Goal: Transaction & Acquisition: Purchase product/service

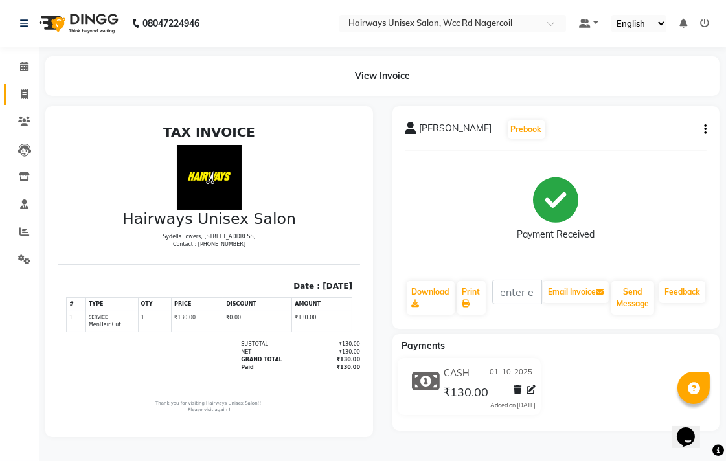
click at [22, 85] on link "Invoice" at bounding box center [19, 94] width 31 height 21
select select "service"
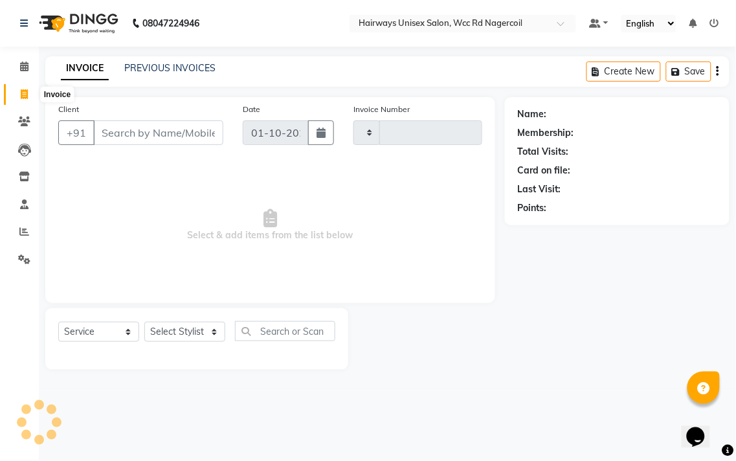
click at [22, 87] on span at bounding box center [24, 94] width 23 height 15
select select "service"
click at [131, 139] on input "Client" at bounding box center [158, 132] width 130 height 25
type input "9943085"
click at [199, 338] on select "Select Stylist" at bounding box center [184, 336] width 81 height 20
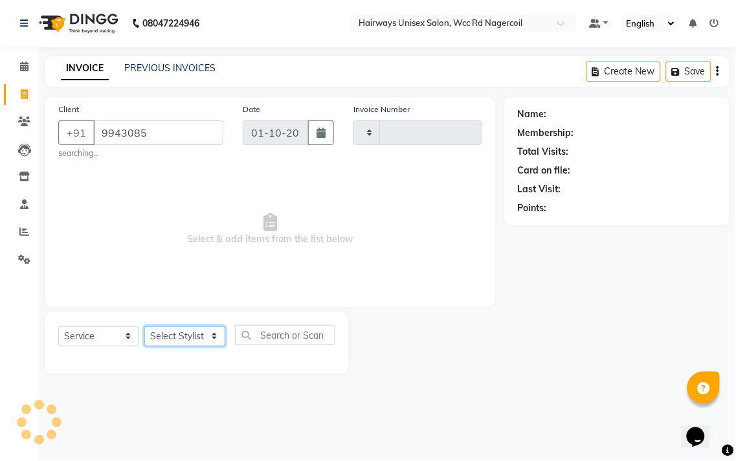
click at [180, 333] on select "Select Stylist" at bounding box center [184, 336] width 81 height 20
click at [182, 328] on select "Select Stylist" at bounding box center [184, 336] width 81 height 20
click at [182, 337] on select "Select Stylist" at bounding box center [184, 336] width 81 height 20
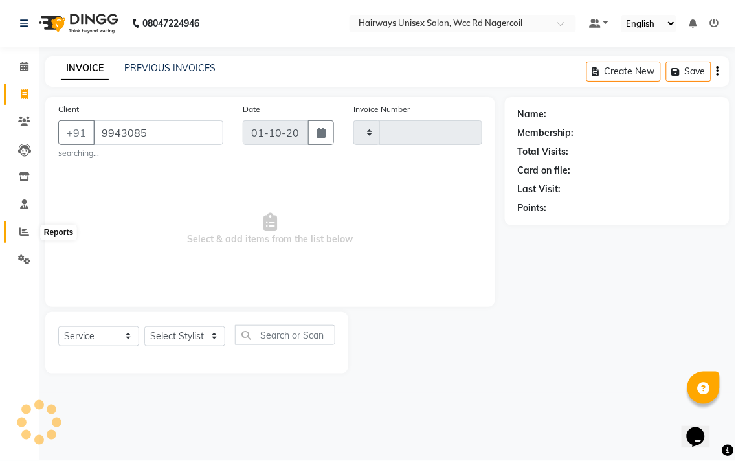
click at [23, 236] on icon at bounding box center [24, 232] width 10 height 10
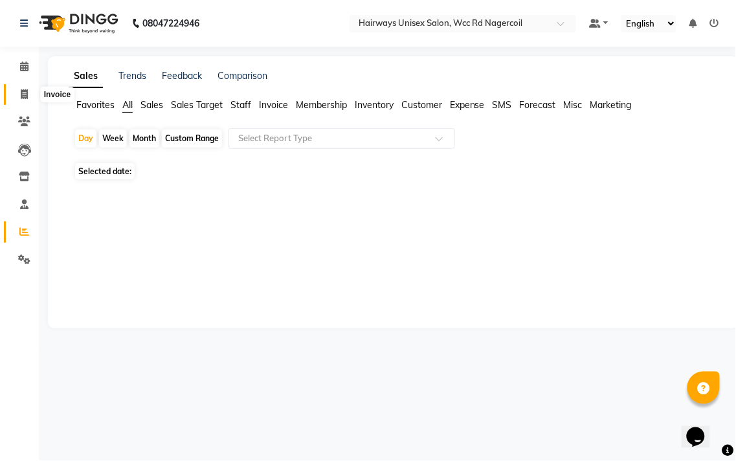
click at [21, 89] on icon at bounding box center [24, 94] width 7 height 10
select select "service"
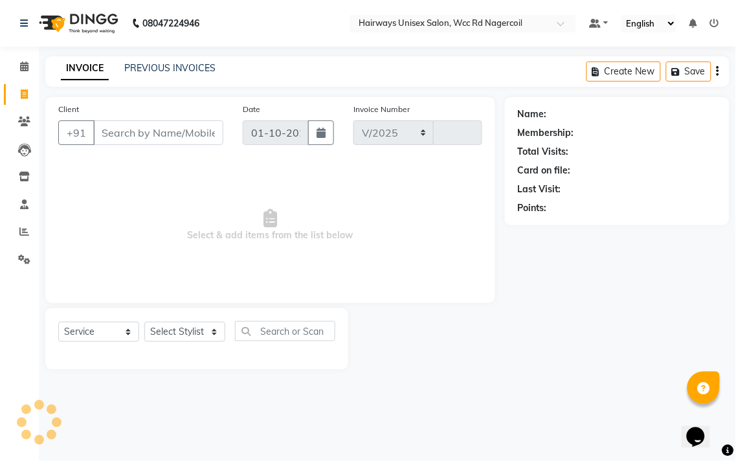
select select "6523"
type input "7695"
click at [205, 333] on select "Select Stylist Admin Chitra divya [PERSON_NAME] [PERSON_NAME] Reception [PERSON…" at bounding box center [184, 332] width 81 height 20
select select "49917"
click at [144, 322] on select "Select Stylist Admin Chitra divya [PERSON_NAME] [PERSON_NAME] Reception [PERSON…" at bounding box center [184, 332] width 81 height 20
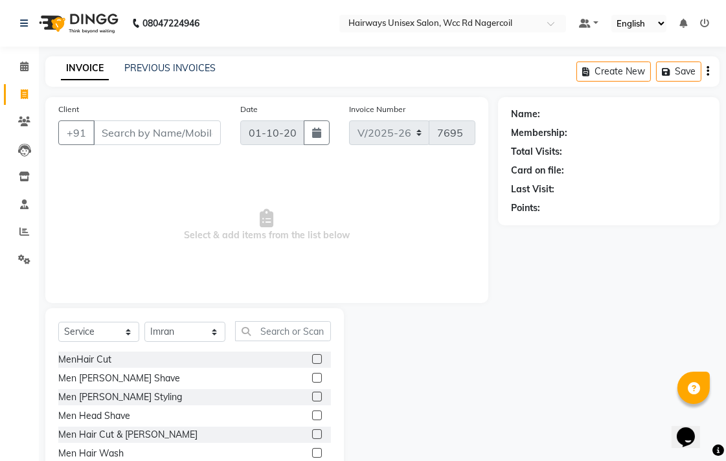
click at [312, 379] on label at bounding box center [317, 378] width 10 height 10
click at [312, 379] on input "checkbox" at bounding box center [316, 378] width 8 height 8
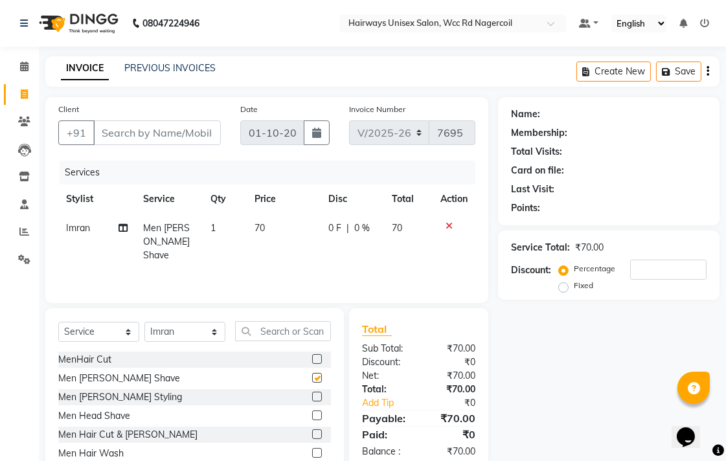
checkbox input "false"
click at [204, 127] on input "Client" at bounding box center [157, 132] width 128 height 25
type input "9"
type input "0"
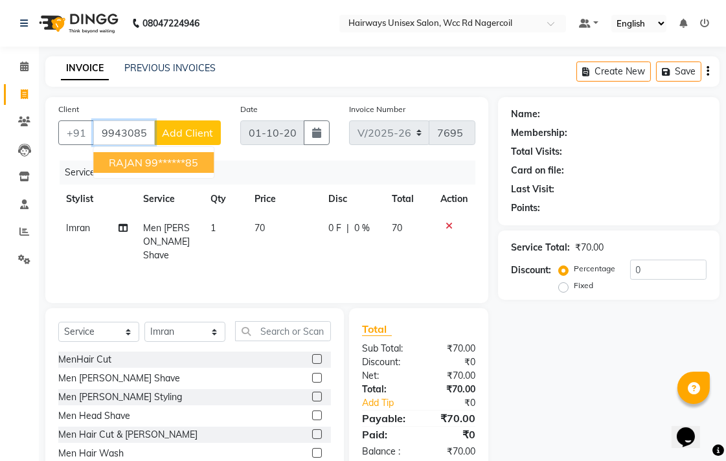
click at [208, 157] on button "RAJAN 99******85" at bounding box center [153, 162] width 120 height 21
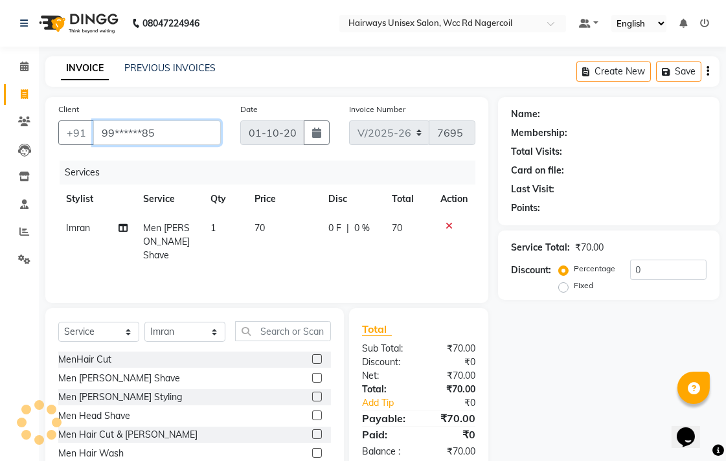
type input "99******85"
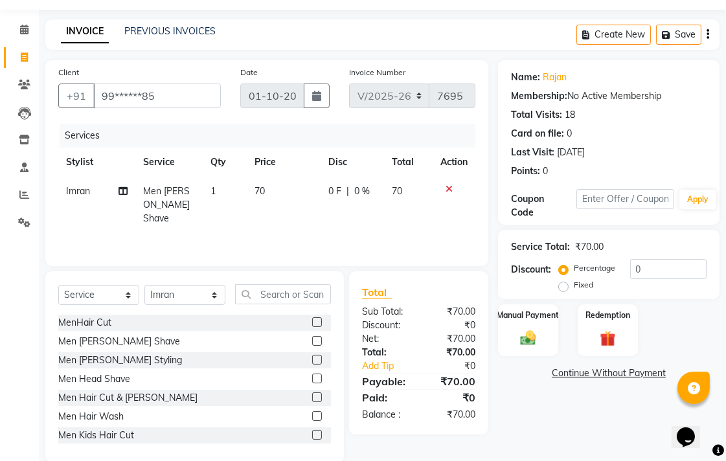
scroll to position [57, 0]
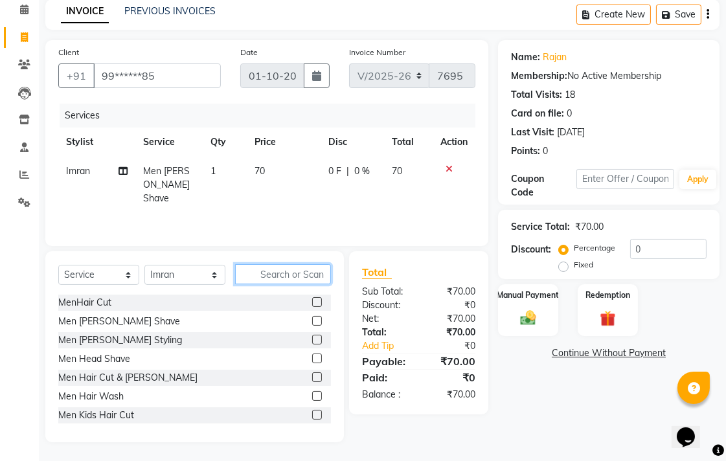
click at [314, 274] on input "text" at bounding box center [283, 274] width 96 height 20
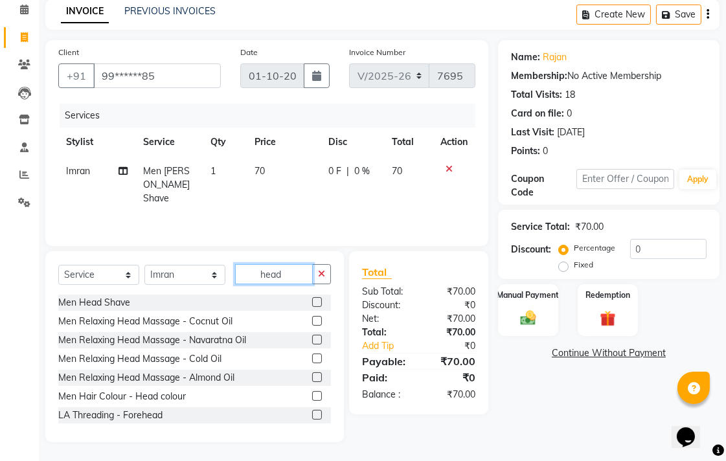
type input "head"
click at [312, 395] on label at bounding box center [317, 396] width 10 height 10
click at [312, 395] on input "checkbox" at bounding box center [316, 396] width 8 height 8
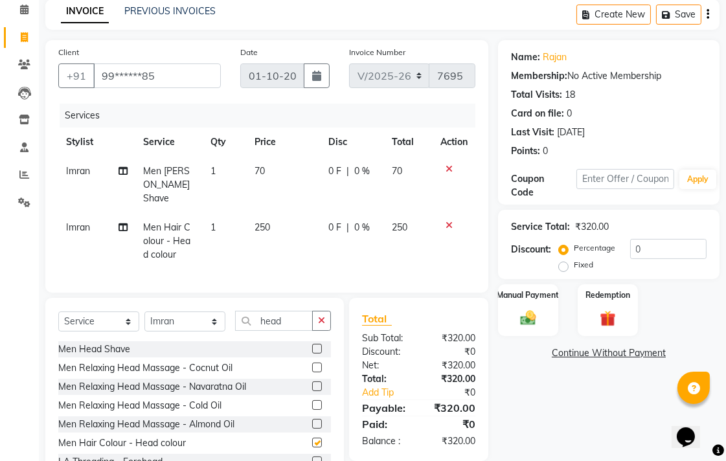
checkbox input "false"
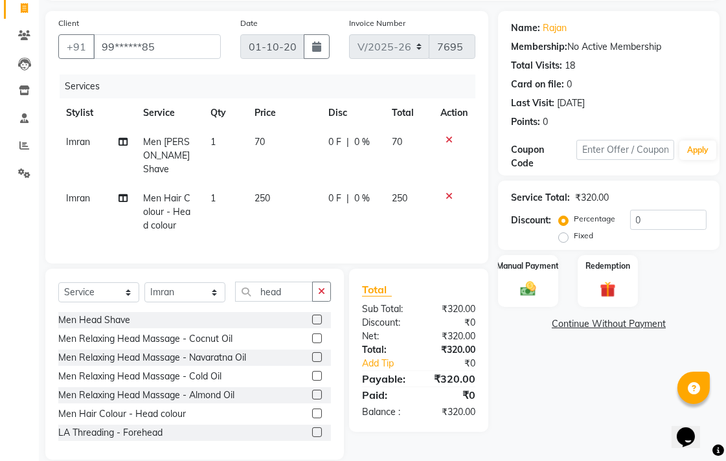
scroll to position [101, 0]
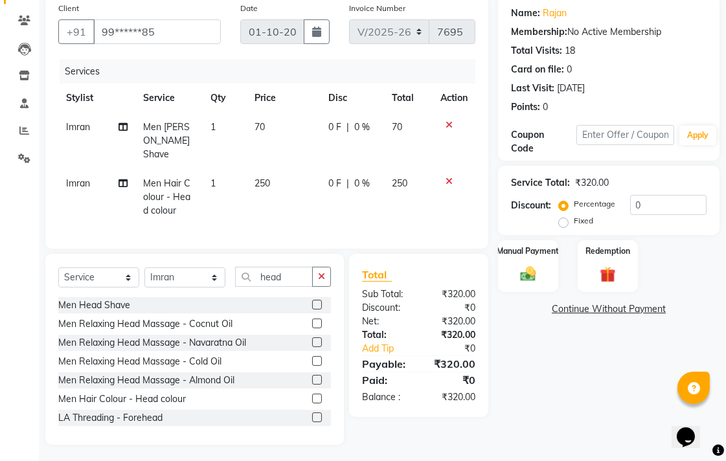
click at [449, 177] on icon at bounding box center [448, 181] width 7 height 9
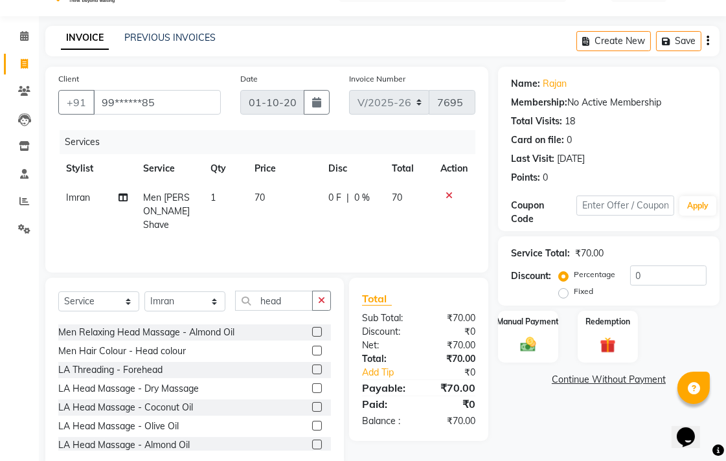
scroll to position [57, 0]
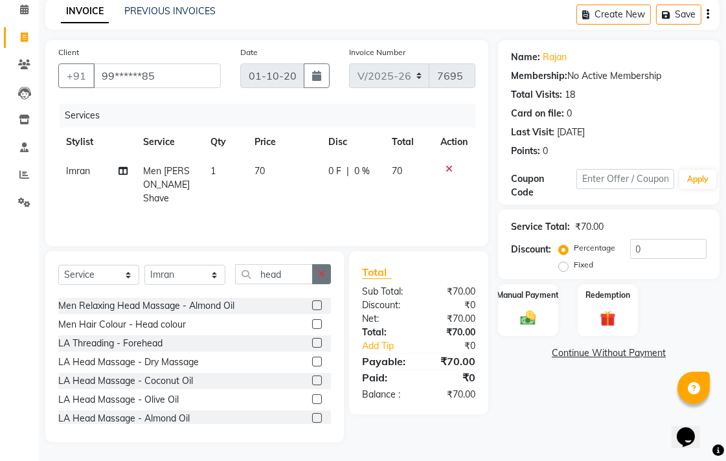
click at [324, 275] on icon "button" at bounding box center [321, 273] width 7 height 9
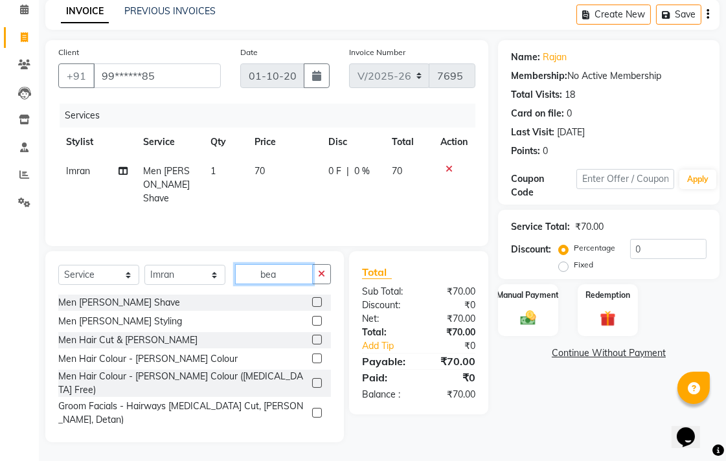
scroll to position [41, 0]
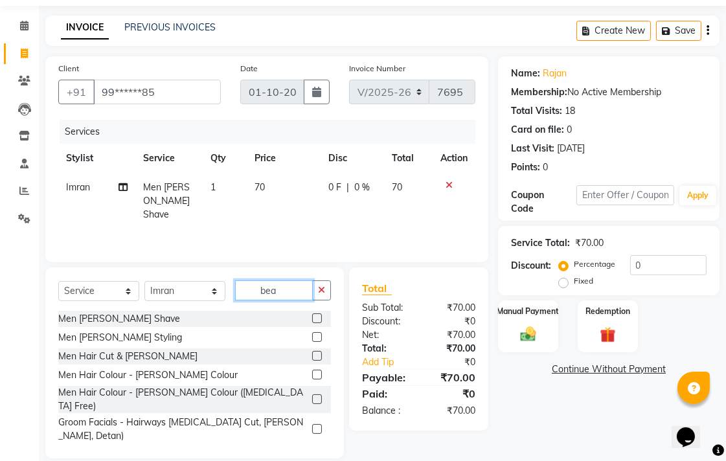
type input "bea"
click at [313, 375] on label at bounding box center [317, 375] width 10 height 10
click at [313, 375] on input "checkbox" at bounding box center [316, 375] width 8 height 8
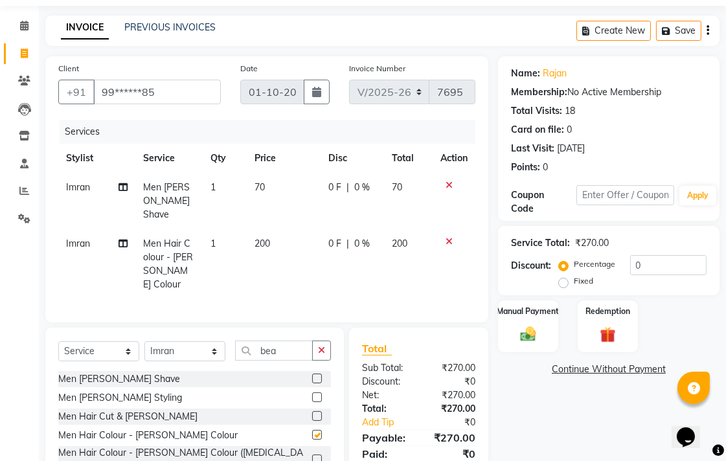
checkbox input "false"
click at [528, 340] on img at bounding box center [528, 333] width 27 height 19
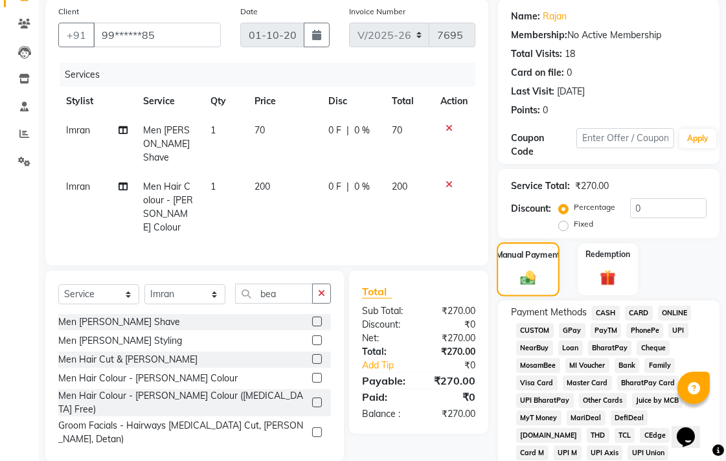
scroll to position [184, 0]
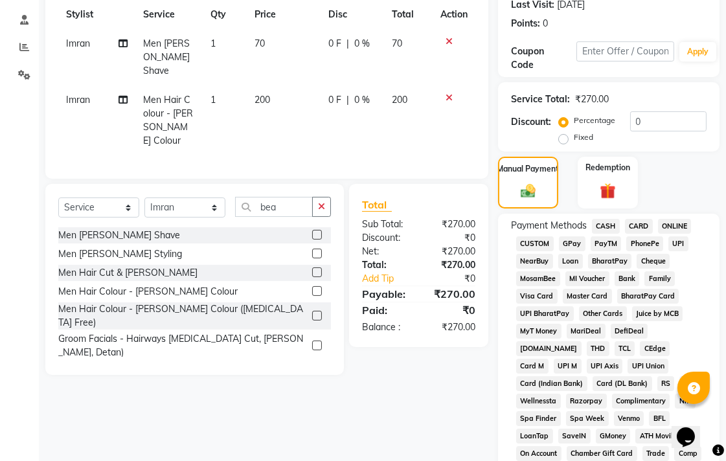
click at [684, 245] on span "UPI" at bounding box center [678, 243] width 20 height 15
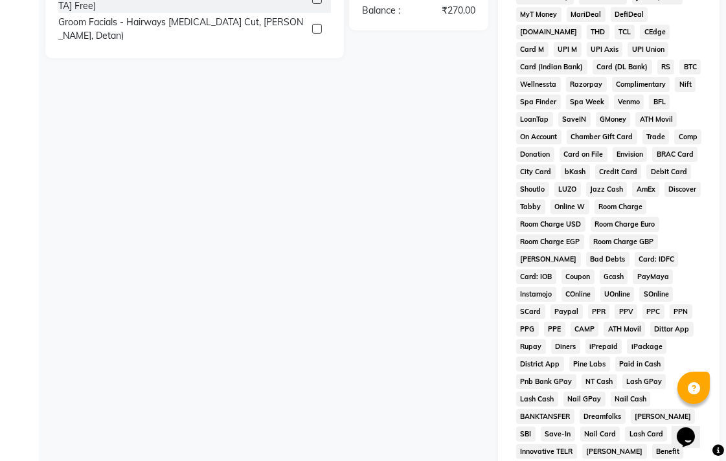
scroll to position [609, 0]
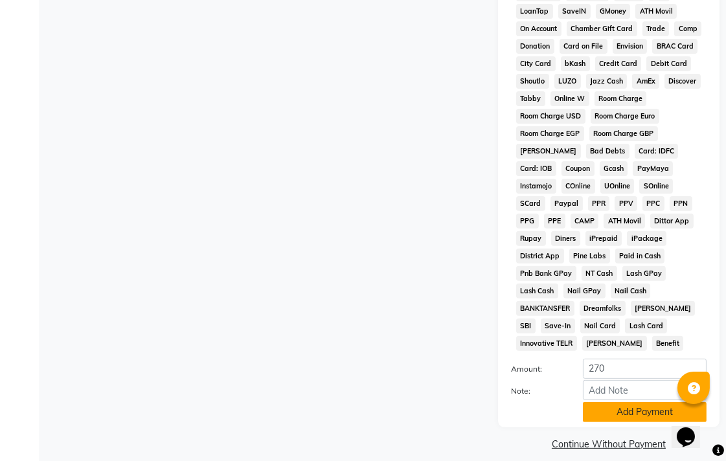
click at [632, 402] on button "Add Payment" at bounding box center [645, 412] width 124 height 20
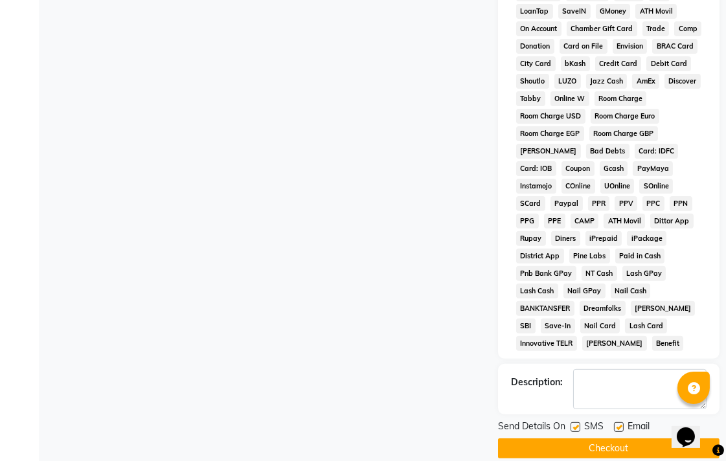
click at [652, 440] on button "Checkout" at bounding box center [608, 448] width 221 height 20
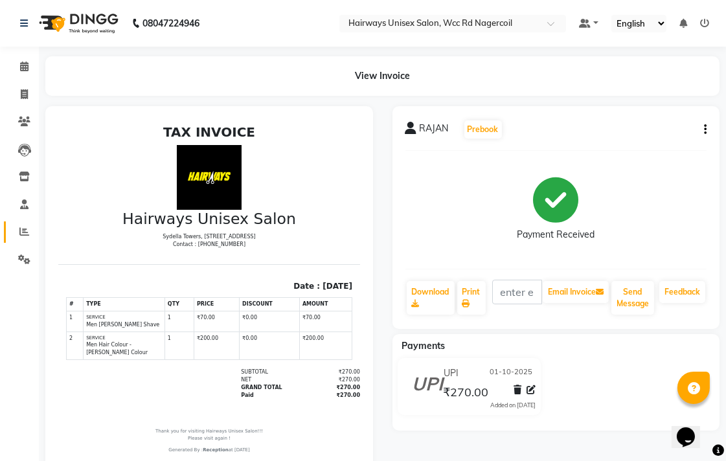
click at [10, 236] on link "Reports" at bounding box center [19, 231] width 31 height 21
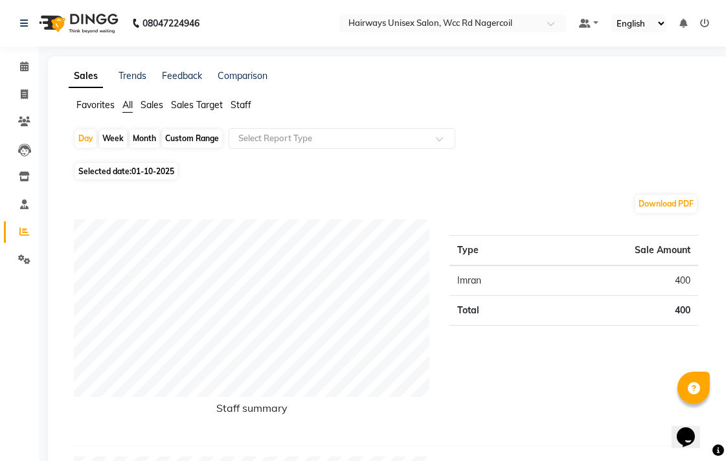
click at [153, 139] on div "Month" at bounding box center [144, 138] width 30 height 18
select select "10"
select select "2025"
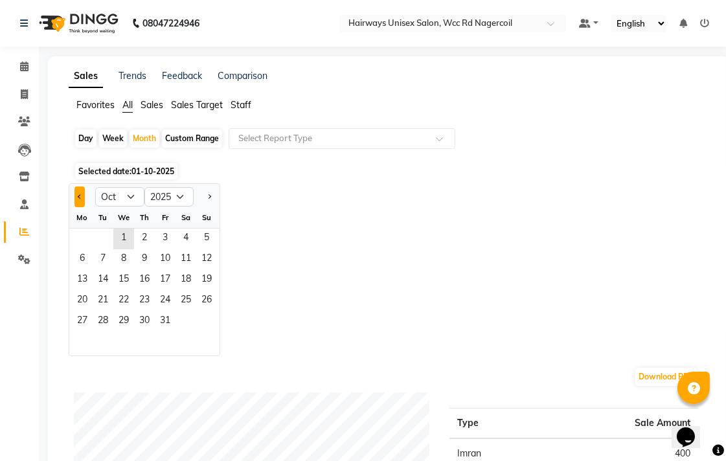
click at [75, 199] on button "Previous month" at bounding box center [79, 196] width 10 height 21
select select "9"
click at [208, 145] on div "Custom Range" at bounding box center [192, 138] width 60 height 18
select select "10"
select select "2025"
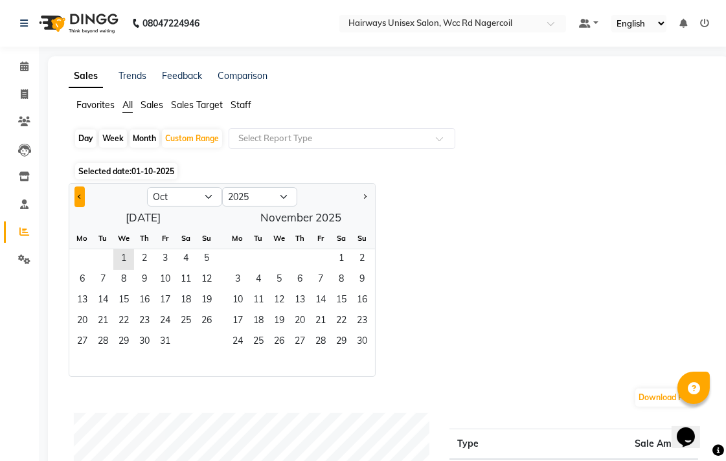
click at [76, 193] on button "Previous month" at bounding box center [79, 196] width 10 height 21
select select "9"
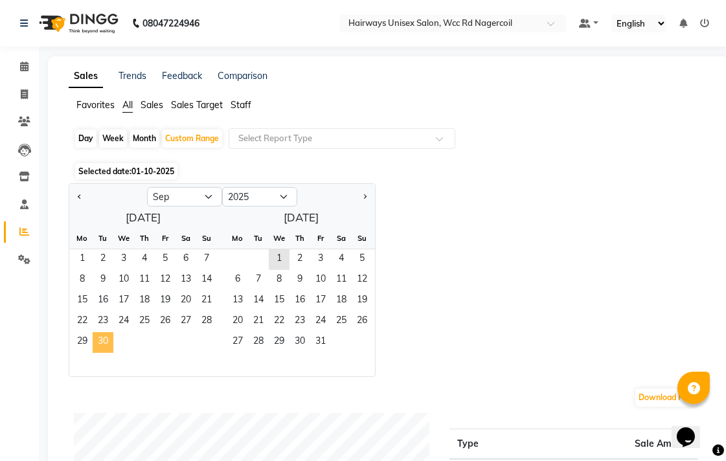
click at [106, 346] on span "30" at bounding box center [103, 342] width 21 height 21
click at [106, 132] on div "Week" at bounding box center [113, 138] width 28 height 18
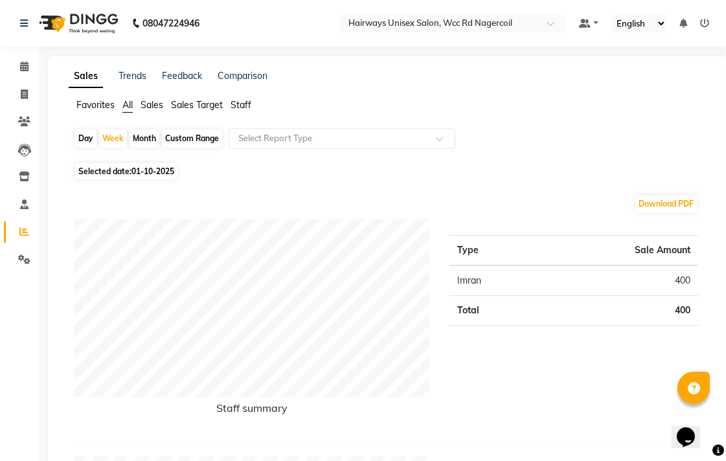
click at [130, 132] on div "Month" at bounding box center [144, 138] width 30 height 18
select select "9"
select select "2025"
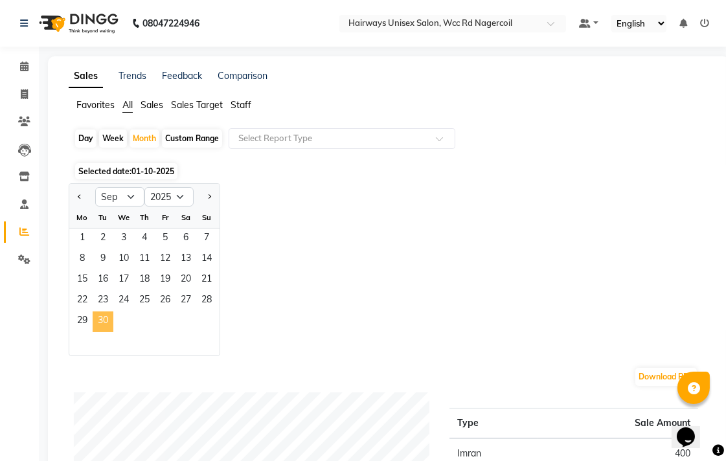
click at [93, 322] on span "30" at bounding box center [103, 321] width 21 height 21
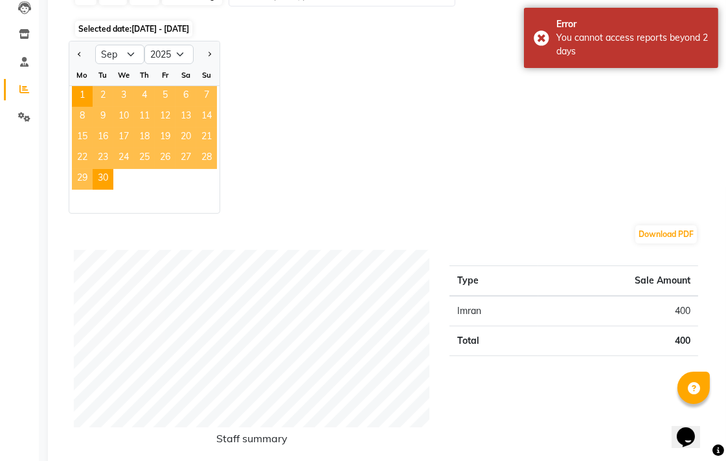
scroll to position [144, 0]
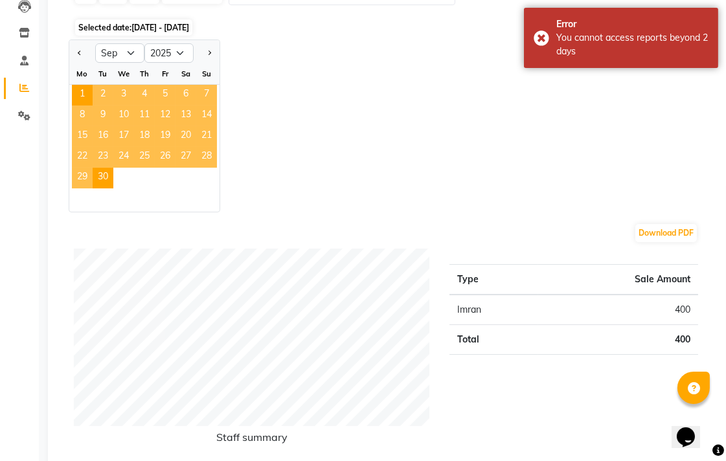
click at [496, 167] on div "Jan Feb Mar Apr May Jun [DATE] Aug Sep Oct Nov [DATE] 2016 2017 2018 2019 2020 …" at bounding box center [388, 125] width 639 height 173
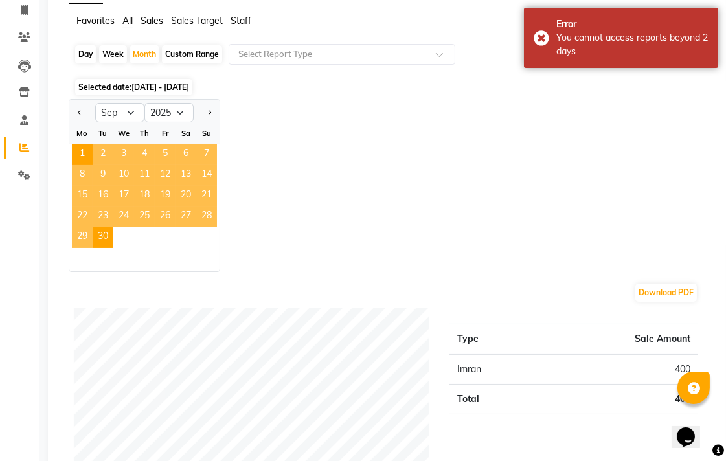
scroll to position [0, 0]
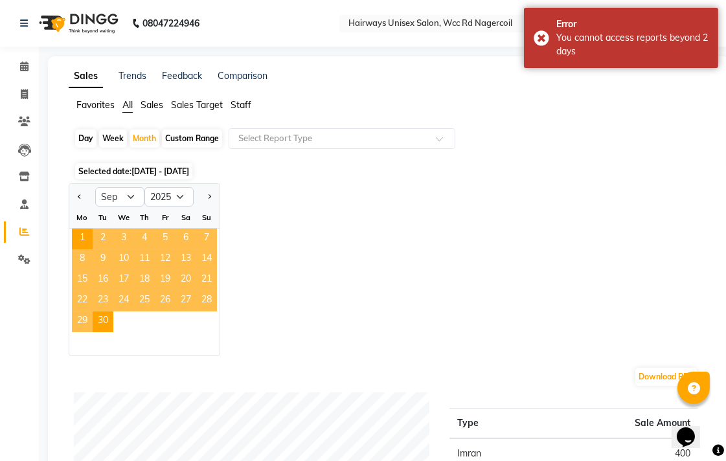
click at [183, 138] on div "Custom Range" at bounding box center [192, 138] width 60 height 18
select select "9"
select select "2025"
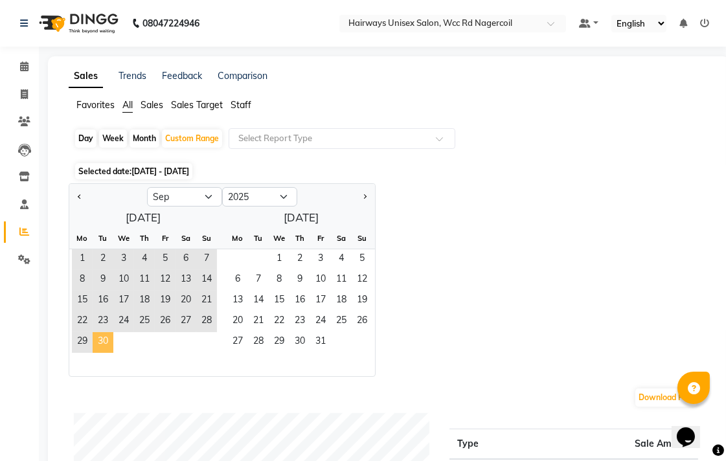
click at [111, 344] on span "30" at bounding box center [103, 342] width 21 height 21
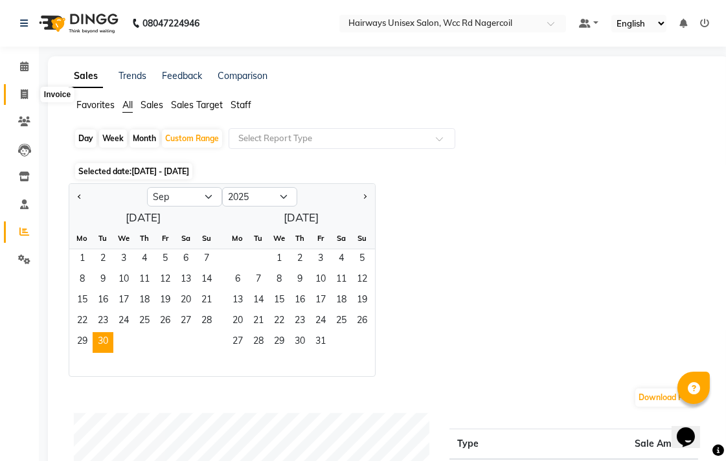
click at [23, 95] on icon at bounding box center [24, 94] width 7 height 10
select select "service"
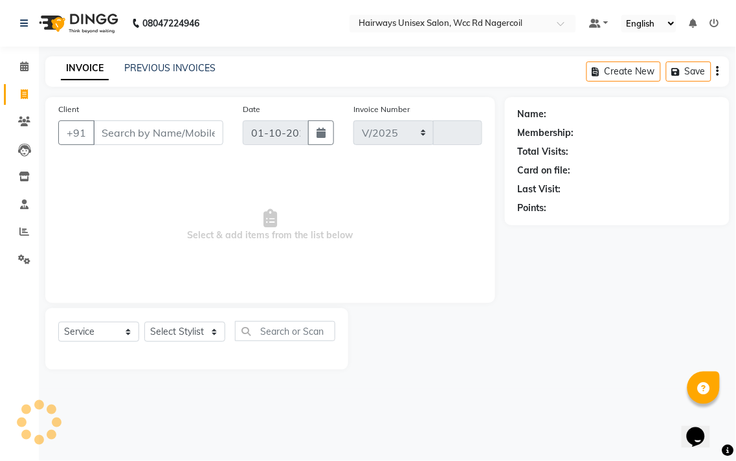
select select "6523"
type input "7696"
click at [29, 221] on li "Reports" at bounding box center [19, 232] width 39 height 28
click at [21, 238] on span at bounding box center [24, 232] width 23 height 15
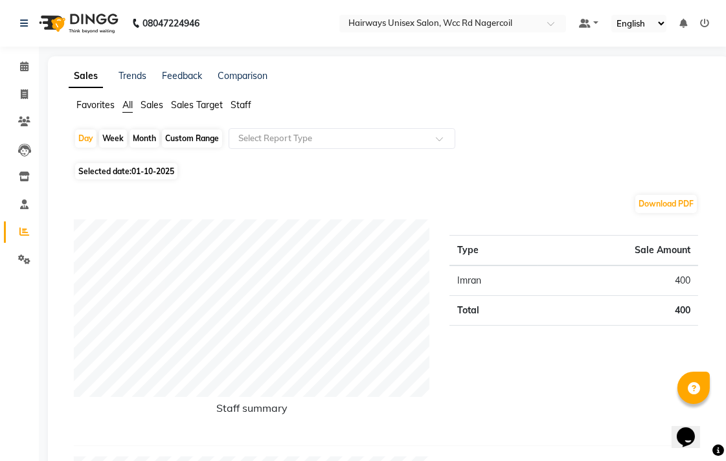
click at [139, 137] on div "Month" at bounding box center [144, 138] width 30 height 18
select select "10"
select select "2025"
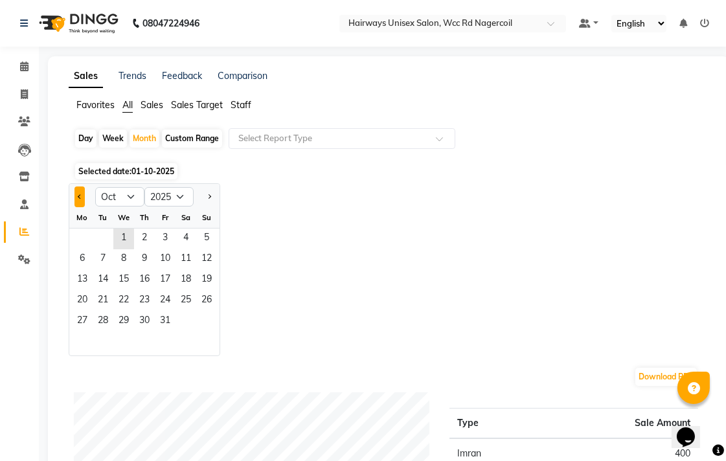
click at [74, 193] on button "Previous month" at bounding box center [79, 196] width 10 height 21
select select "9"
click at [102, 320] on span "30" at bounding box center [103, 321] width 21 height 21
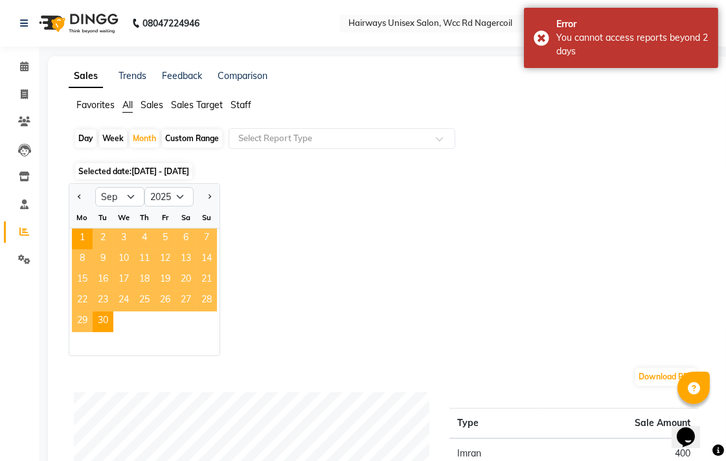
click at [28, 106] on li "Invoice" at bounding box center [19, 95] width 39 height 28
click at [16, 94] on span at bounding box center [24, 94] width 23 height 15
select select "service"
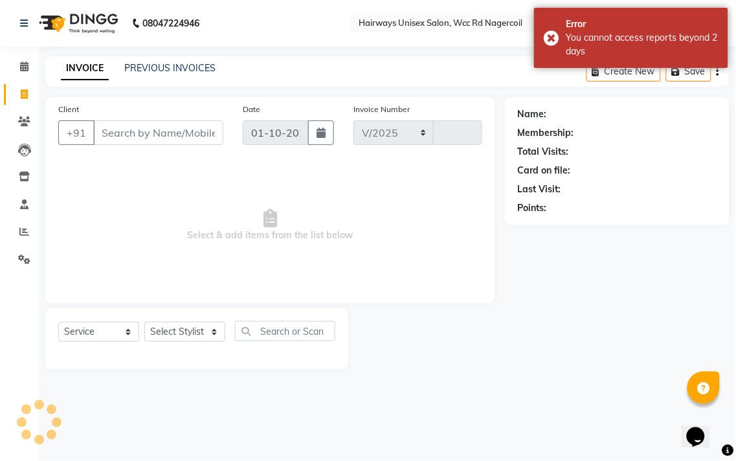
select select "6523"
type input "7696"
click at [14, 232] on span at bounding box center [24, 232] width 23 height 15
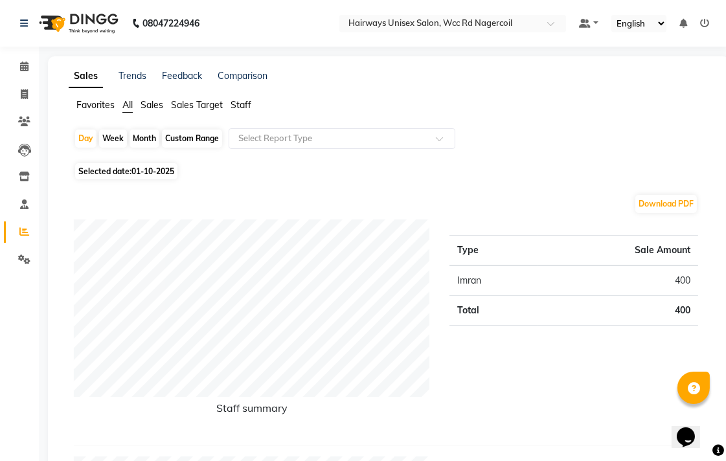
click at [186, 136] on div "Custom Range" at bounding box center [192, 138] width 60 height 18
select select "10"
select select "2025"
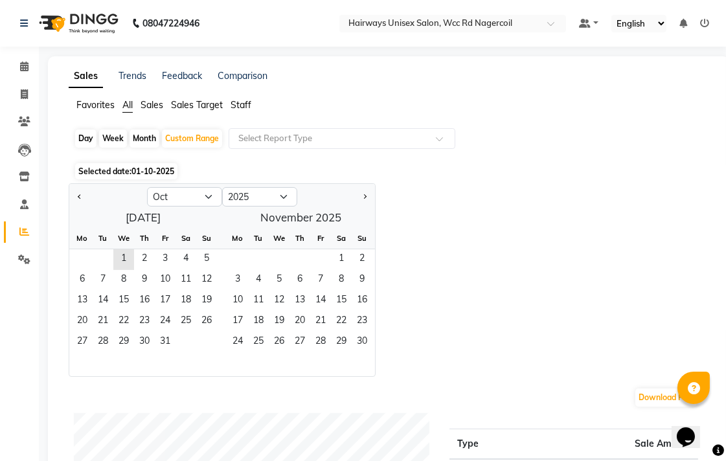
click at [72, 199] on div at bounding box center [108, 196] width 78 height 21
click at [78, 194] on span "Previous month" at bounding box center [80, 196] width 5 height 5
select select "9"
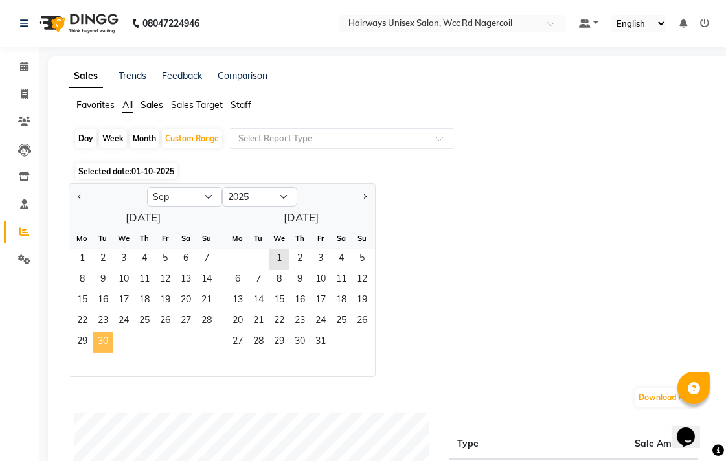
click at [102, 345] on span "30" at bounding box center [103, 342] width 21 height 21
click at [115, 346] on div "29 30" at bounding box center [143, 342] width 148 height 21
click at [76, 144] on div "Day" at bounding box center [85, 138] width 21 height 18
select select "9"
select select "2025"
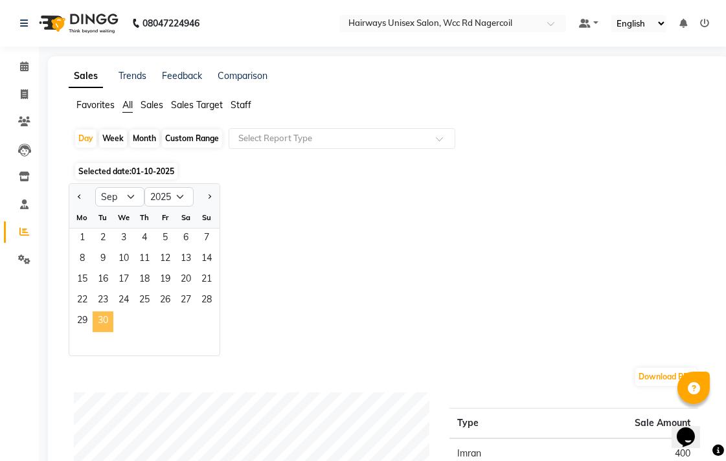
click at [99, 318] on span "30" at bounding box center [103, 321] width 21 height 21
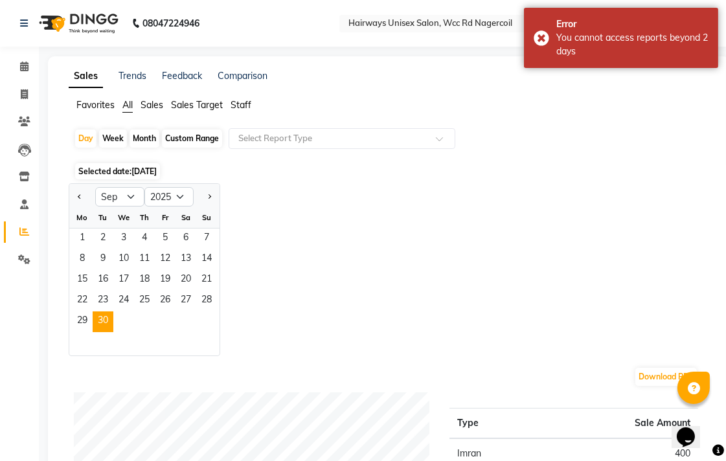
click at [117, 144] on div "Week" at bounding box center [113, 138] width 28 height 18
select select "9"
select select "2025"
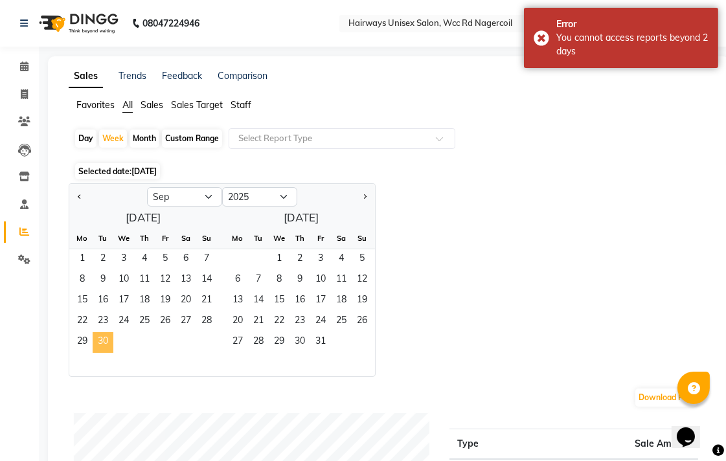
click at [104, 348] on span "30" at bounding box center [103, 342] width 21 height 21
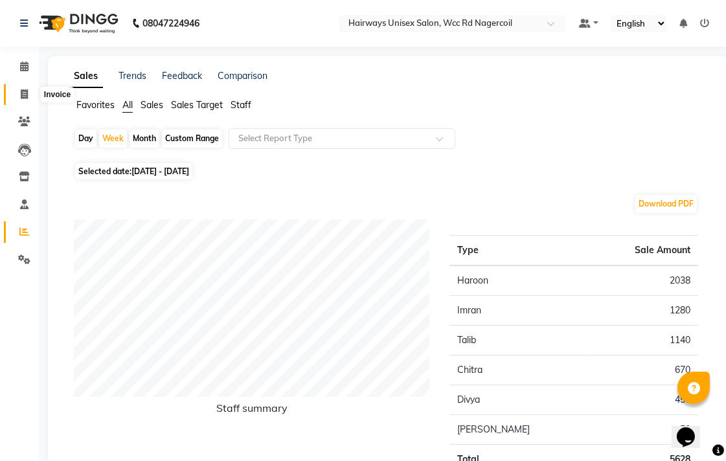
click at [21, 96] on icon at bounding box center [24, 94] width 7 height 10
select select "service"
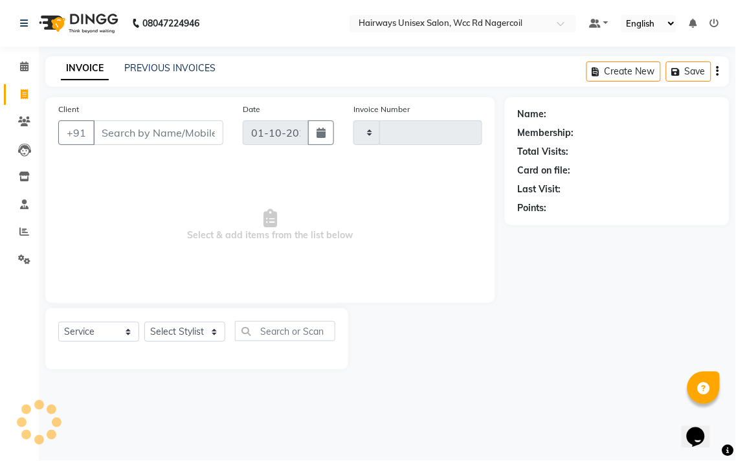
type input "7696"
select select "6523"
click at [22, 228] on icon at bounding box center [24, 232] width 10 height 10
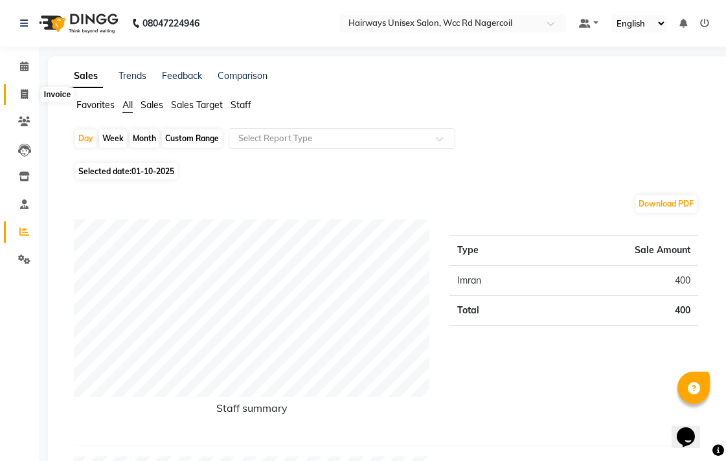
click at [28, 91] on span at bounding box center [24, 94] width 23 height 15
select select "service"
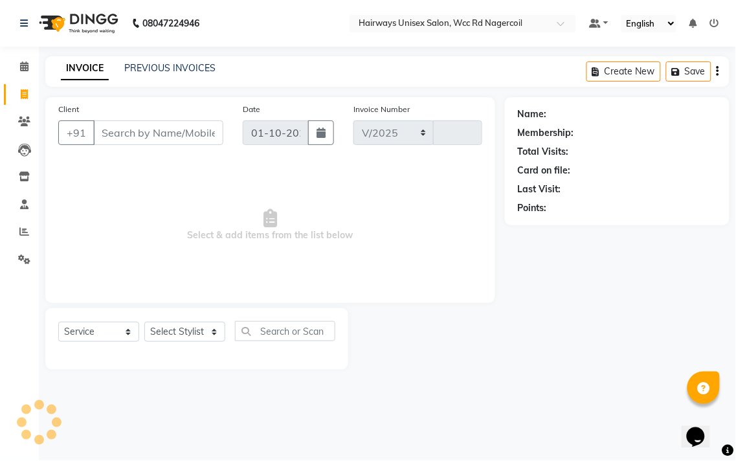
select select "6523"
type input "7696"
click at [214, 326] on select "Select Stylist" at bounding box center [184, 332] width 81 height 20
select select "49914"
click at [144, 322] on select "Select Stylist Admin Chitra divya [PERSON_NAME] [PERSON_NAME] Reception [PERSON…" at bounding box center [184, 332] width 81 height 20
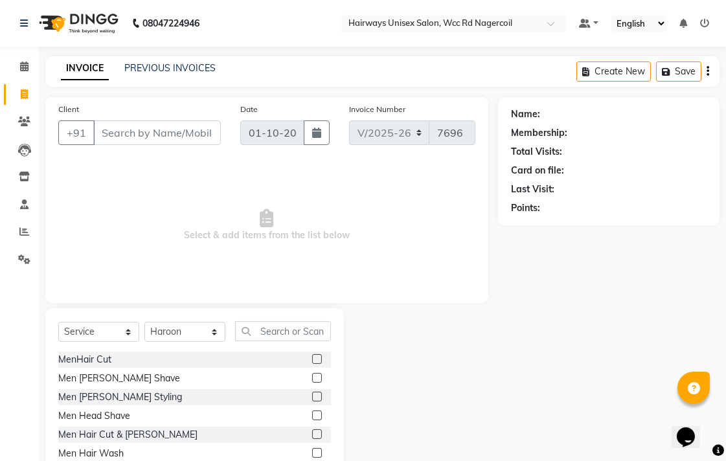
click at [312, 398] on label at bounding box center [317, 397] width 10 height 10
click at [312, 398] on input "checkbox" at bounding box center [316, 397] width 8 height 8
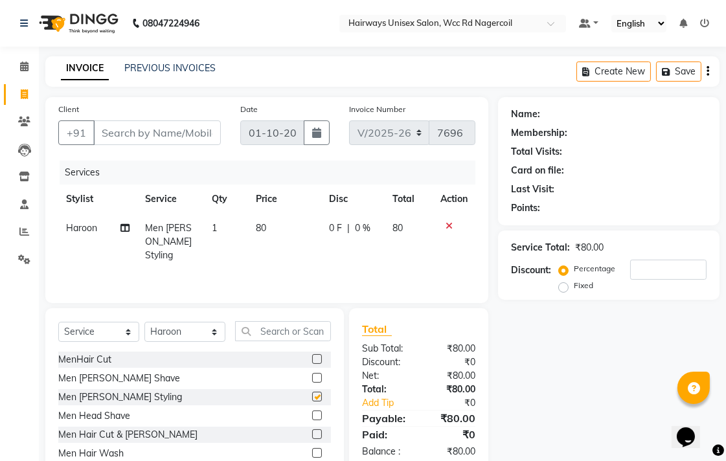
checkbox input "false"
click at [170, 140] on input "Client" at bounding box center [157, 132] width 128 height 25
type input "9"
type input "0"
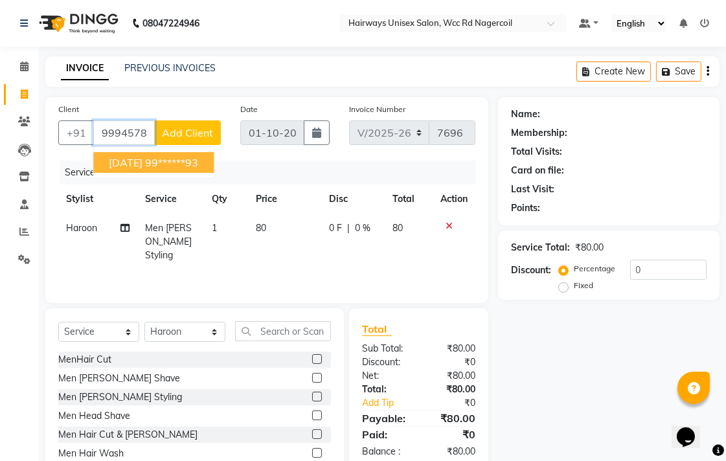
click at [176, 162] on ngb-highlight "99******93" at bounding box center [171, 162] width 53 height 13
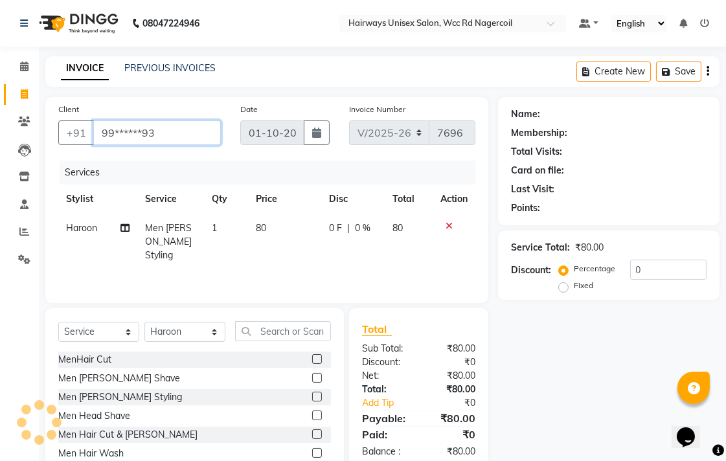
type input "99******93"
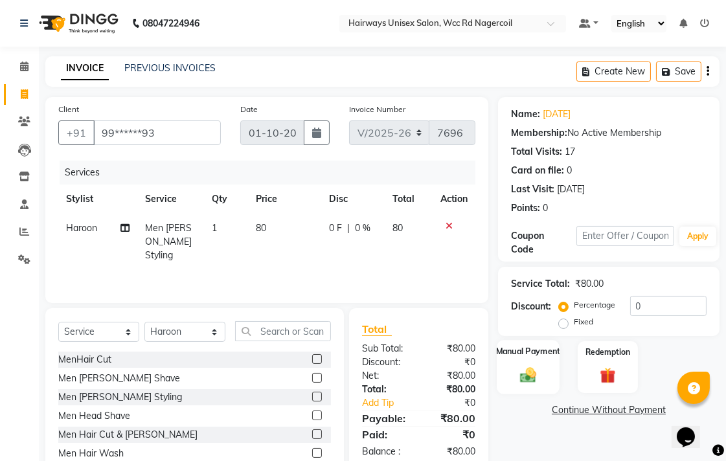
click at [538, 373] on img at bounding box center [528, 374] width 27 height 19
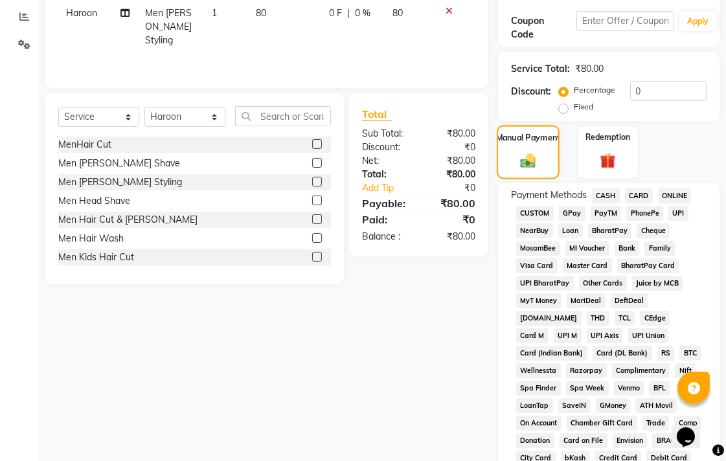
scroll to position [216, 0]
click at [668, 216] on span "UPI" at bounding box center [678, 212] width 20 height 15
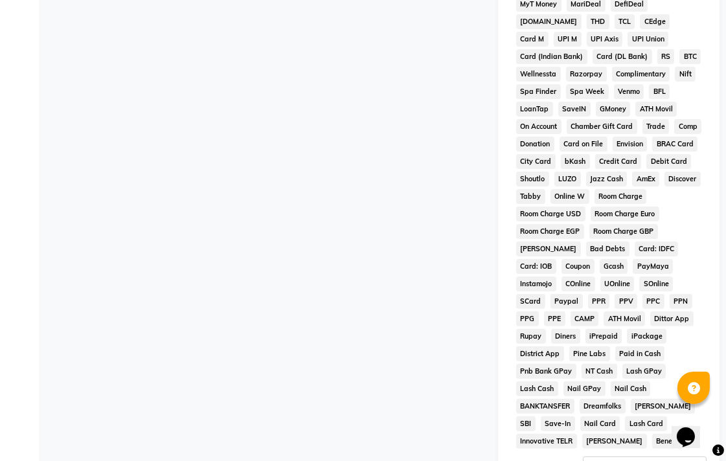
scroll to position [575, 0]
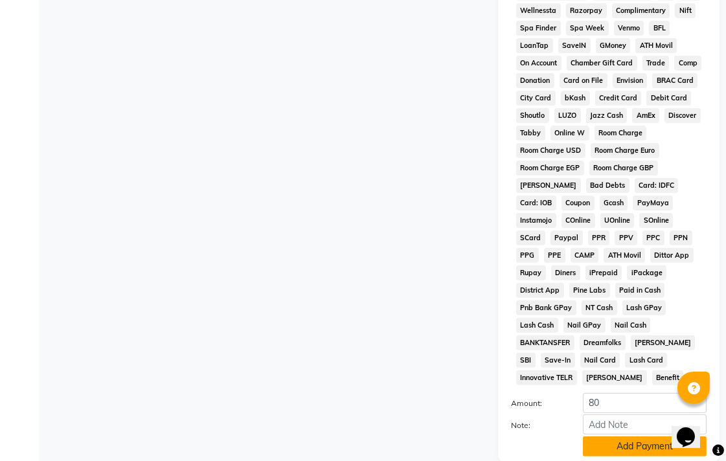
click at [645, 437] on button "Add Payment" at bounding box center [645, 446] width 124 height 20
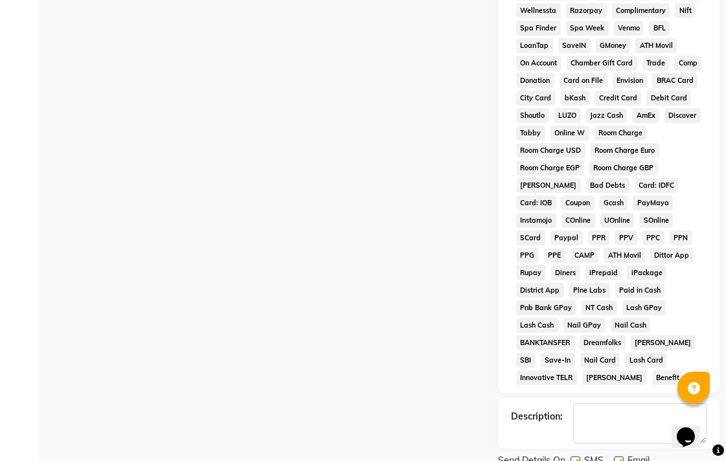
scroll to position [613, 0]
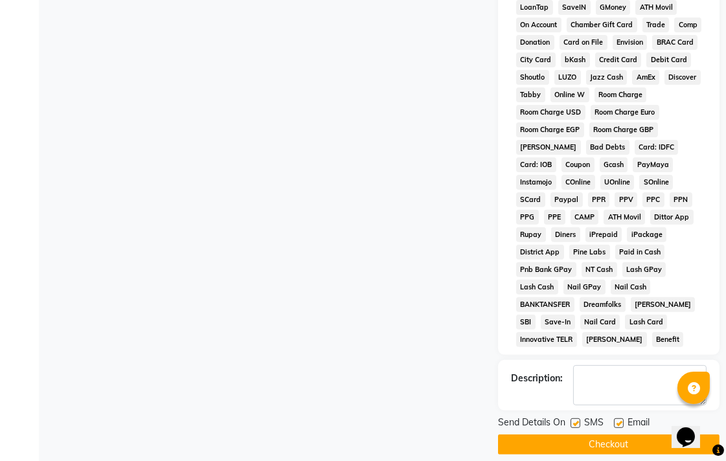
click at [652, 434] on button "Checkout" at bounding box center [608, 444] width 221 height 20
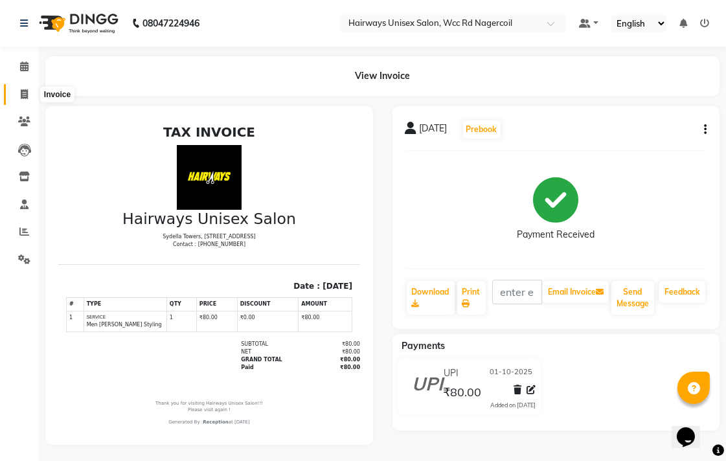
click at [16, 95] on span at bounding box center [24, 94] width 23 height 15
select select "service"
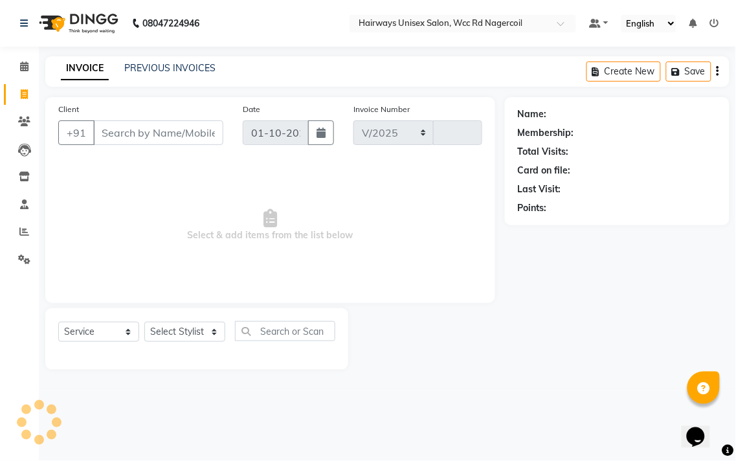
select select "6523"
type input "7697"
click at [197, 329] on select "Select Stylist" at bounding box center [184, 332] width 81 height 20
click at [526, 414] on div "08047224946 Select Location × Hairways Unisex Salon, Wcc Rd Nagercoil Default P…" at bounding box center [368, 230] width 736 height 461
click at [177, 146] on div "Client +91" at bounding box center [141, 128] width 184 height 53
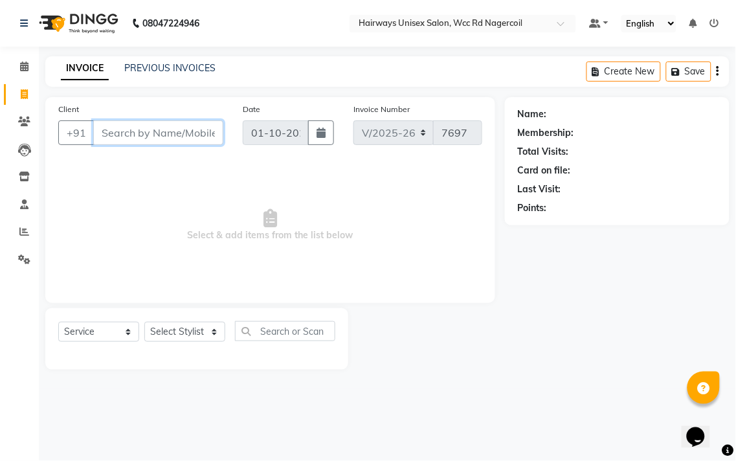
click at [178, 130] on input "Client" at bounding box center [158, 132] width 130 height 25
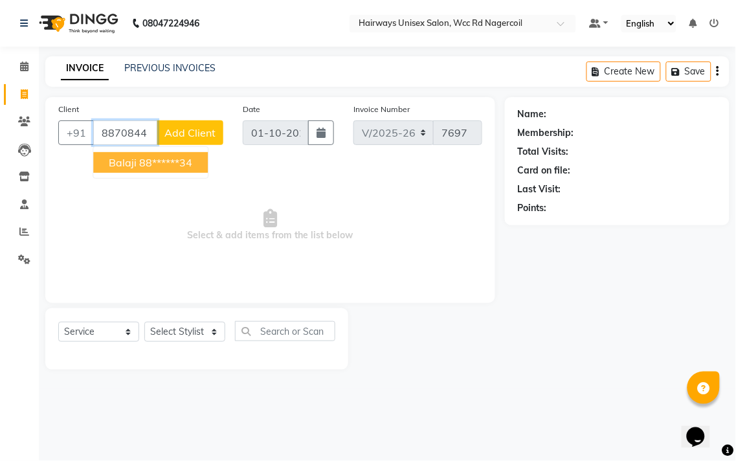
click at [183, 153] on button "balaji 88******34" at bounding box center [150, 162] width 115 height 21
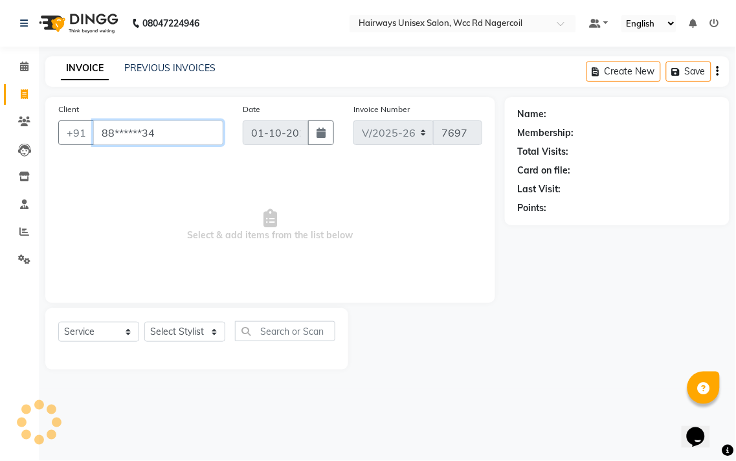
type input "88******34"
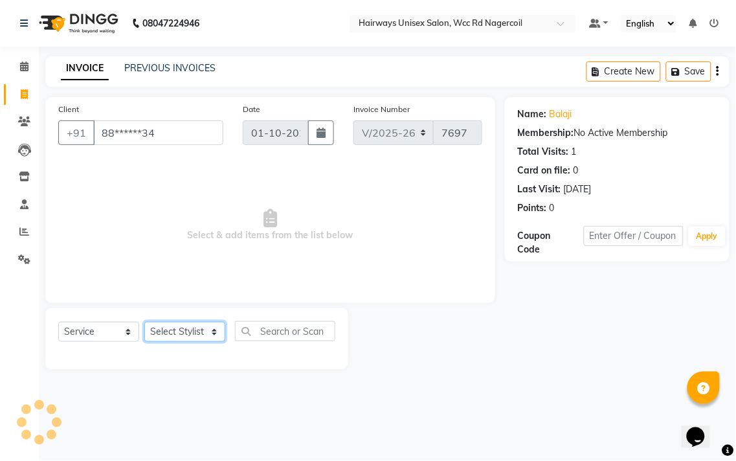
click at [175, 337] on select "Select Stylist Admin Chitra divya [PERSON_NAME] [PERSON_NAME] Reception [PERSON…" at bounding box center [184, 332] width 81 height 20
select select "67960"
click at [144, 322] on select "Select Stylist Admin Chitra divya [PERSON_NAME] [PERSON_NAME] Reception [PERSON…" at bounding box center [184, 332] width 81 height 20
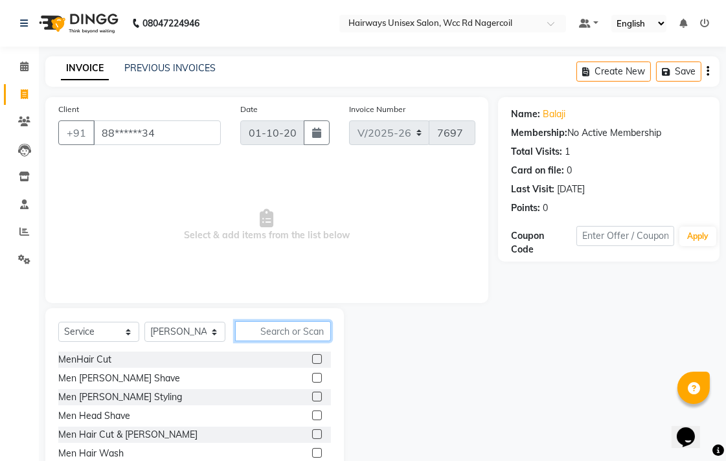
click at [294, 338] on input "text" at bounding box center [283, 331] width 96 height 20
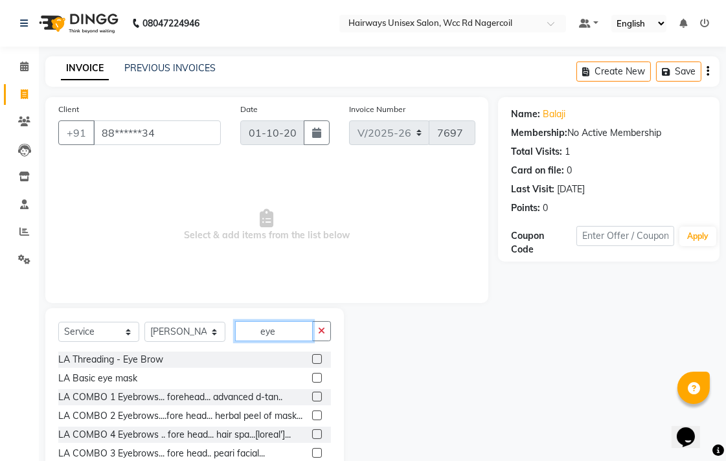
type input "eye"
click at [312, 360] on label at bounding box center [317, 359] width 10 height 10
click at [312, 360] on input "checkbox" at bounding box center [316, 359] width 8 height 8
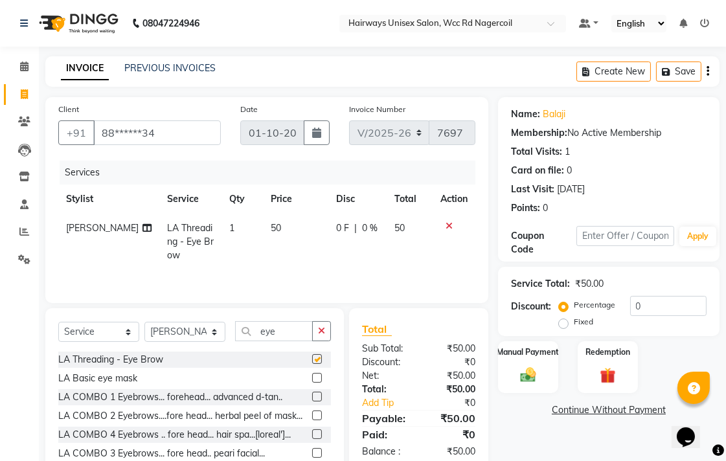
checkbox input "false"
click at [551, 369] on div "Manual Payment" at bounding box center [527, 367] width 63 height 54
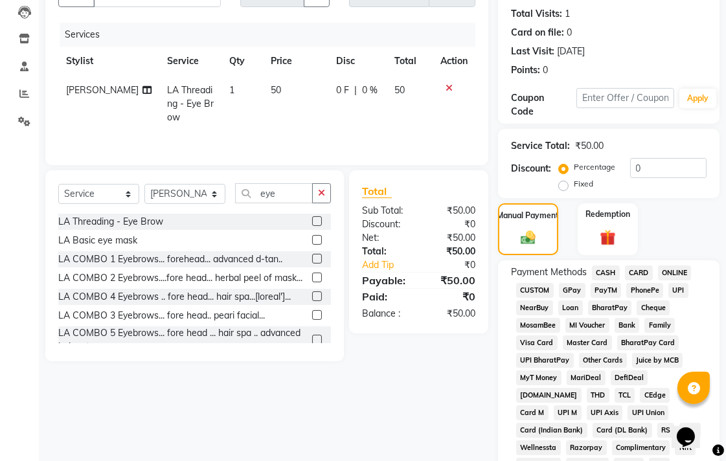
scroll to position [144, 0]
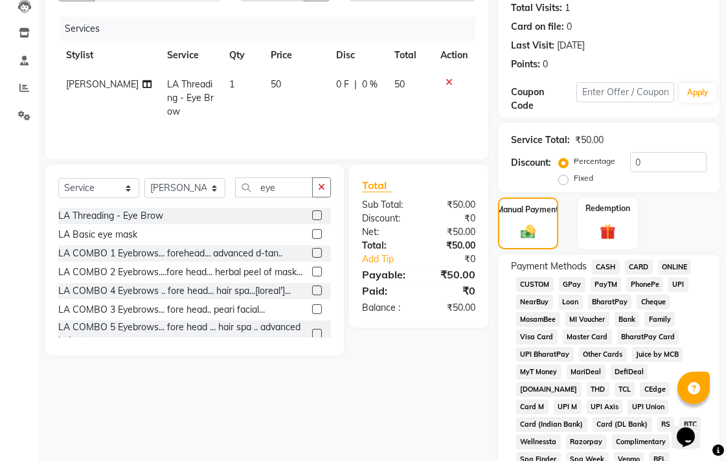
click at [615, 263] on span "CASH" at bounding box center [606, 267] width 28 height 15
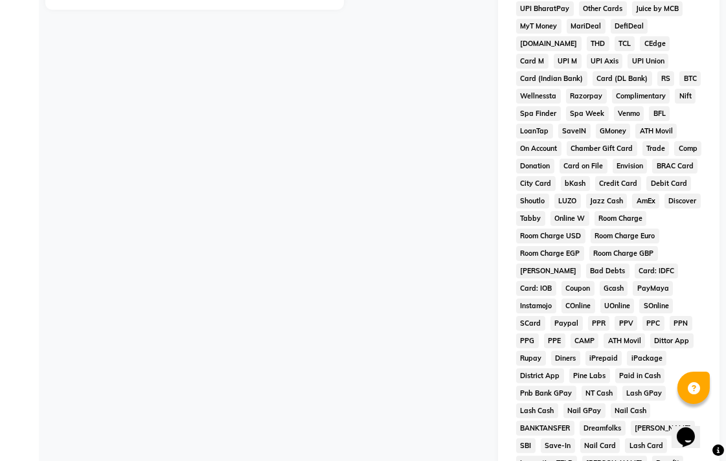
scroll to position [609, 0]
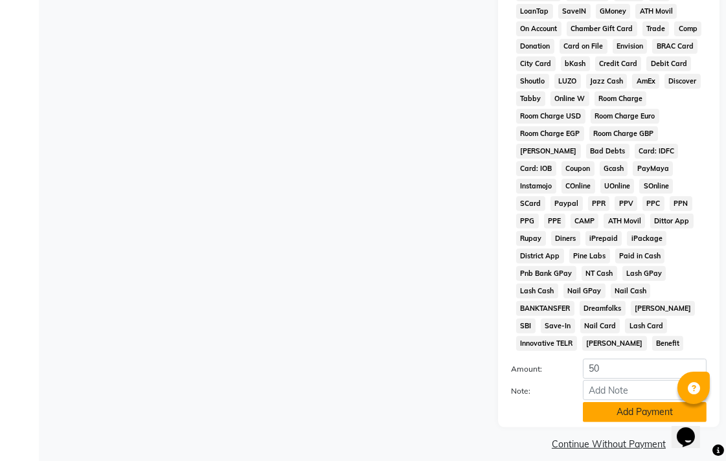
click at [629, 402] on button "Add Payment" at bounding box center [645, 412] width 124 height 20
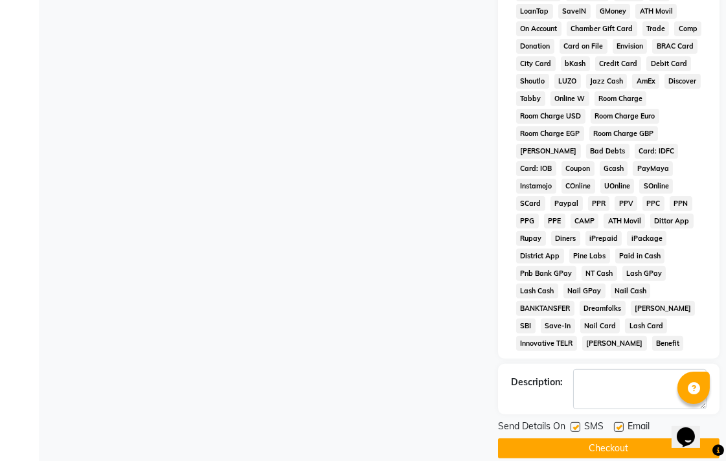
click at [627, 438] on button "Checkout" at bounding box center [608, 448] width 221 height 20
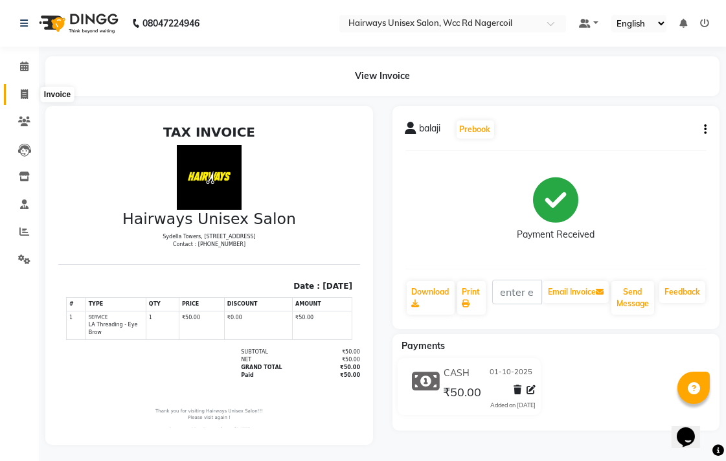
click at [27, 98] on icon at bounding box center [24, 94] width 7 height 10
select select "service"
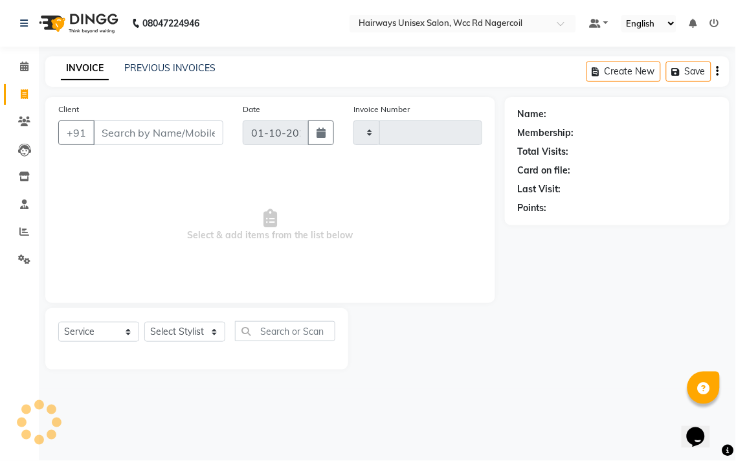
type input "7698"
select select "6523"
click at [199, 340] on select "Select Stylist Admin Chitra divya [PERSON_NAME] [PERSON_NAME] Reception [PERSON…" at bounding box center [184, 332] width 81 height 20
select select "49916"
click at [144, 322] on select "Select Stylist Admin Chitra divya [PERSON_NAME] [PERSON_NAME] Reception [PERSON…" at bounding box center [184, 332] width 81 height 20
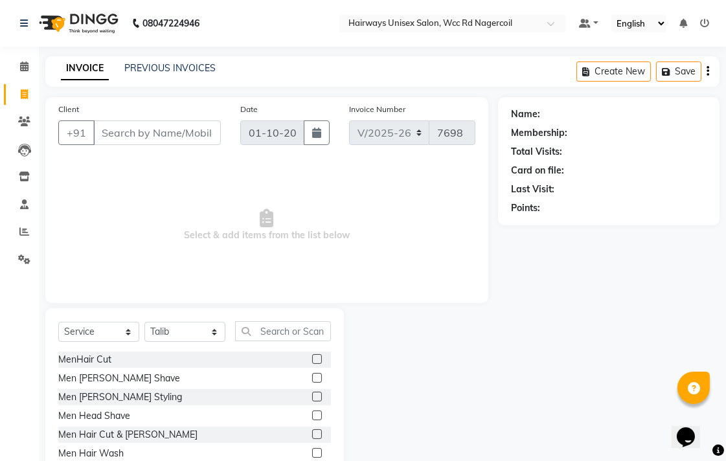
click at [312, 434] on label at bounding box center [317, 434] width 10 height 10
click at [312, 434] on input "checkbox" at bounding box center [316, 434] width 8 height 8
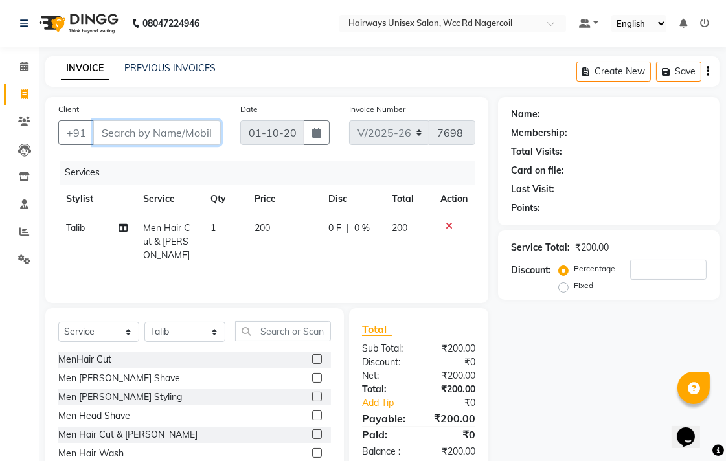
checkbox input "false"
click at [171, 132] on input "Client" at bounding box center [157, 132] width 128 height 25
type input "7"
type input "0"
type input "7708535508"
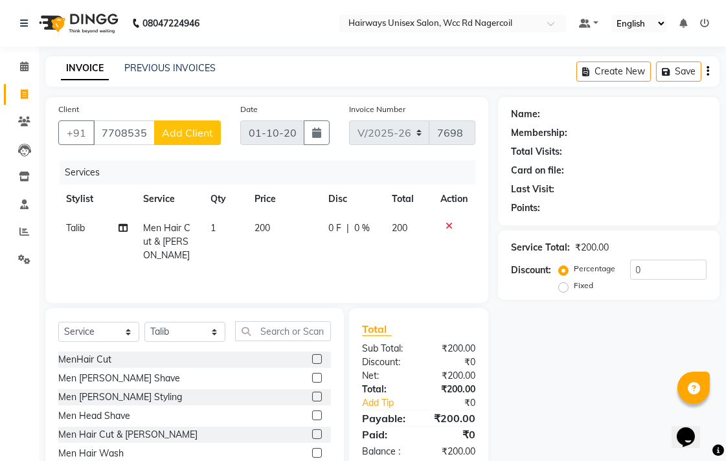
click at [191, 136] on span "Add Client" at bounding box center [187, 132] width 51 height 13
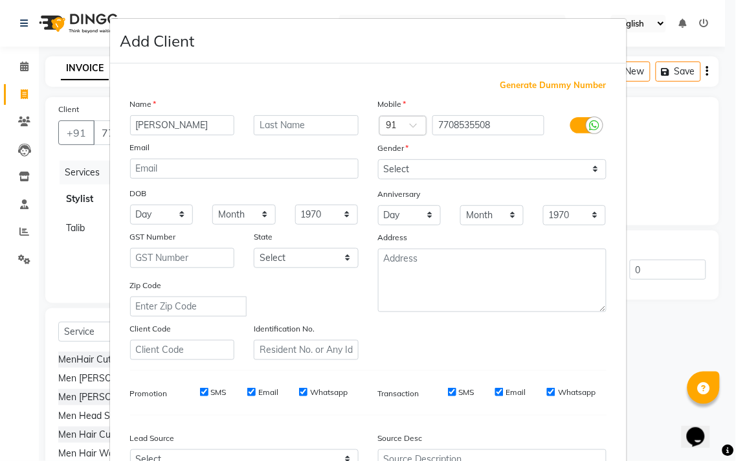
type input "[PERSON_NAME]"
click at [400, 170] on select "Select [DEMOGRAPHIC_DATA] [DEMOGRAPHIC_DATA] Other Prefer Not To Say" at bounding box center [492, 169] width 228 height 20
select select "[DEMOGRAPHIC_DATA]"
click at [378, 159] on select "Select [DEMOGRAPHIC_DATA] [DEMOGRAPHIC_DATA] Other Prefer Not To Say" at bounding box center [492, 169] width 228 height 20
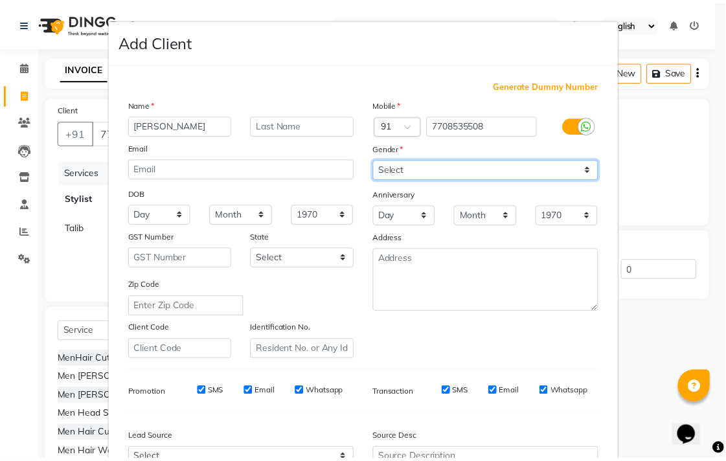
scroll to position [137, 0]
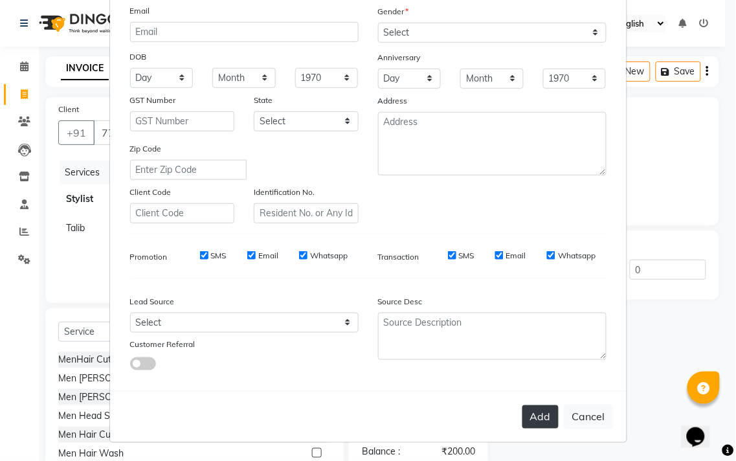
click at [528, 417] on button "Add" at bounding box center [540, 416] width 36 height 23
type input "77******08"
select select
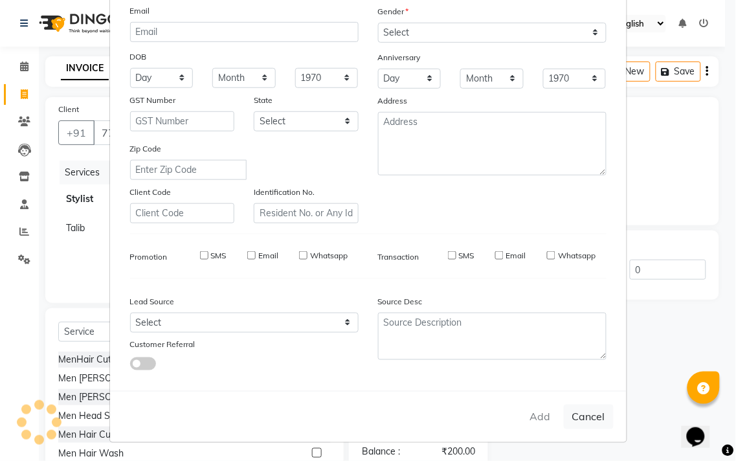
select select
checkbox input "false"
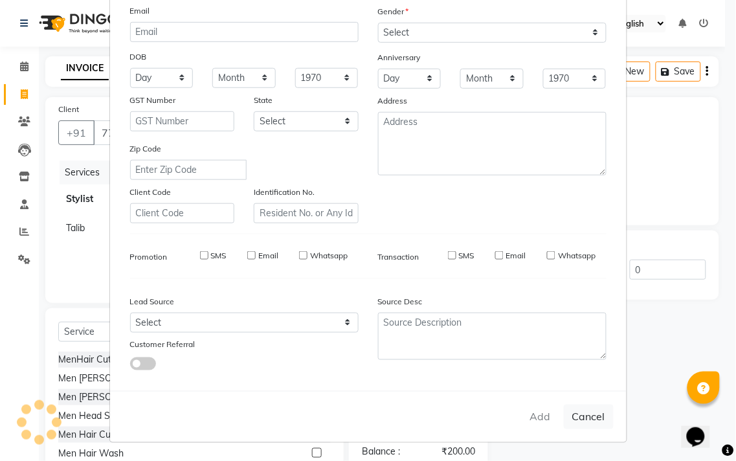
checkbox input "false"
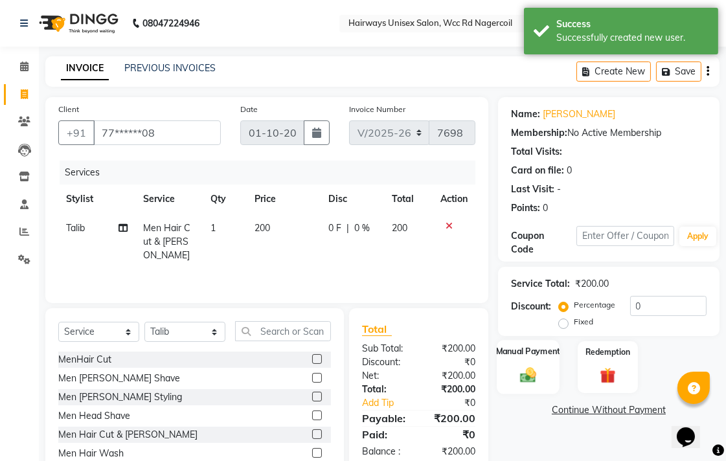
click at [531, 366] on img at bounding box center [528, 374] width 27 height 19
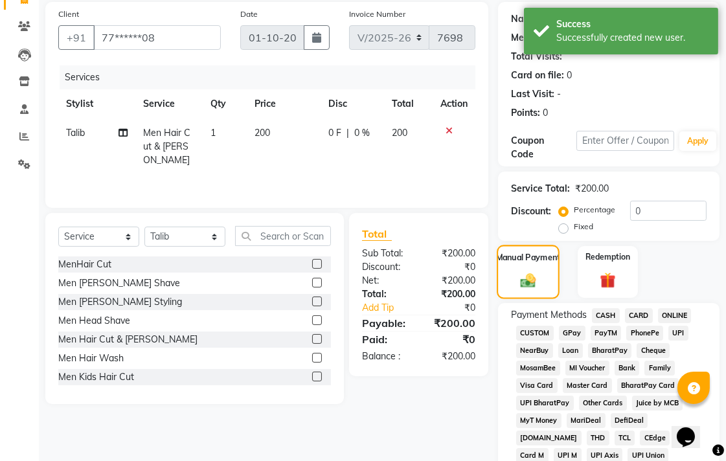
scroll to position [216, 0]
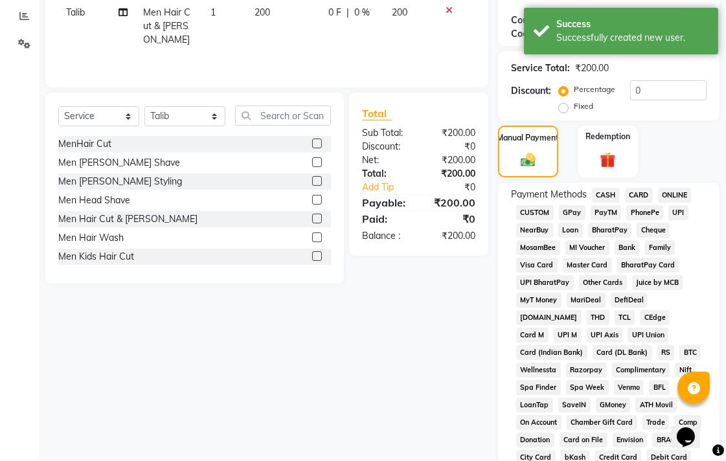
click at [671, 211] on span "UPI" at bounding box center [678, 212] width 20 height 15
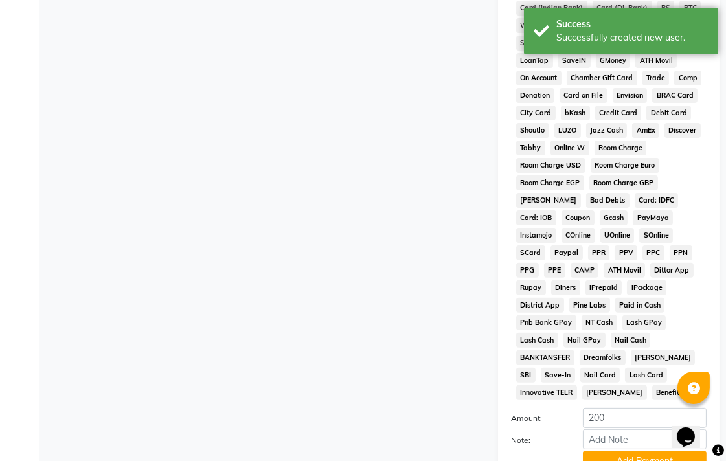
scroll to position [609, 0]
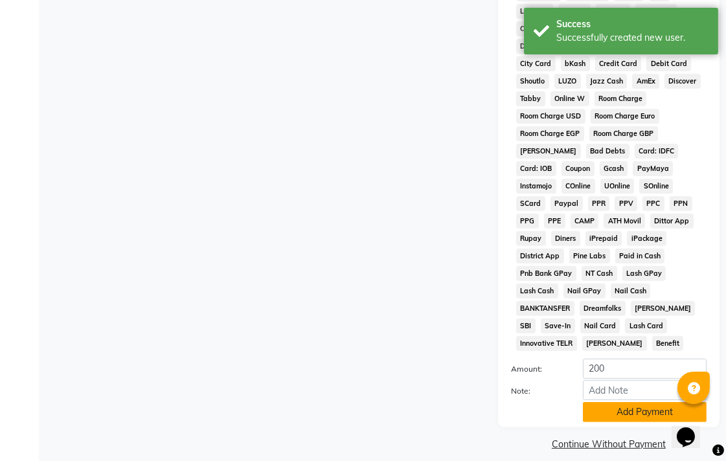
click at [633, 402] on button "Add Payment" at bounding box center [645, 412] width 124 height 20
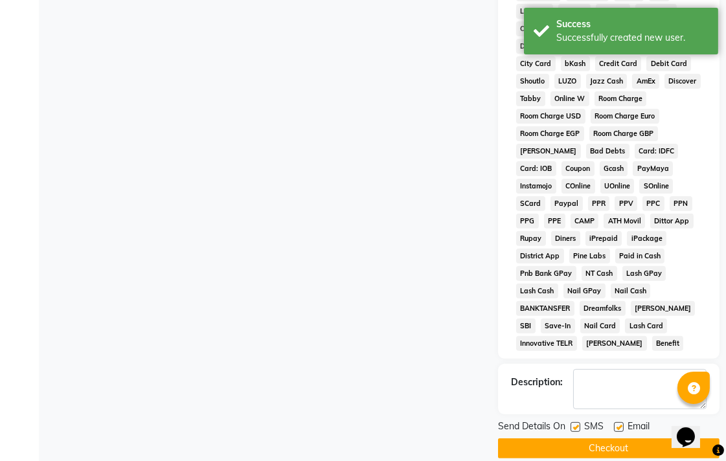
click at [612, 438] on button "Checkout" at bounding box center [608, 448] width 221 height 20
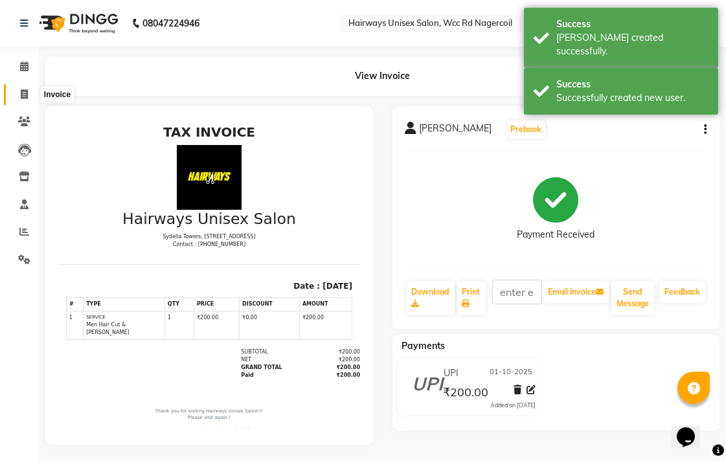
click at [24, 91] on icon at bounding box center [24, 94] width 7 height 10
select select "6523"
select select "service"
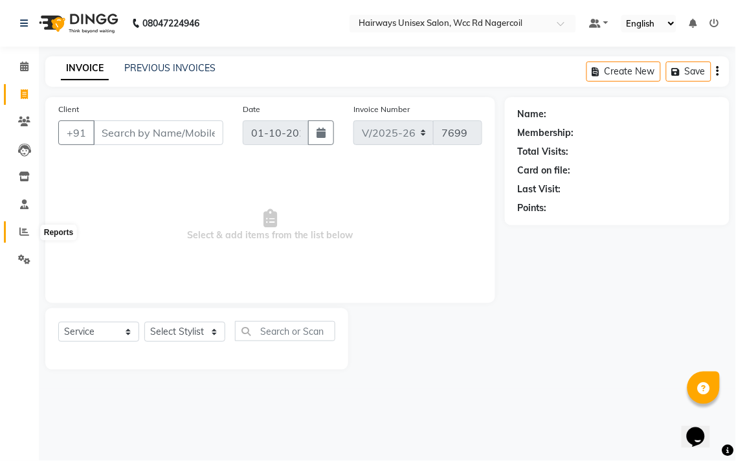
click at [14, 229] on span at bounding box center [24, 232] width 23 height 15
